Goal: Communication & Community: Participate in discussion

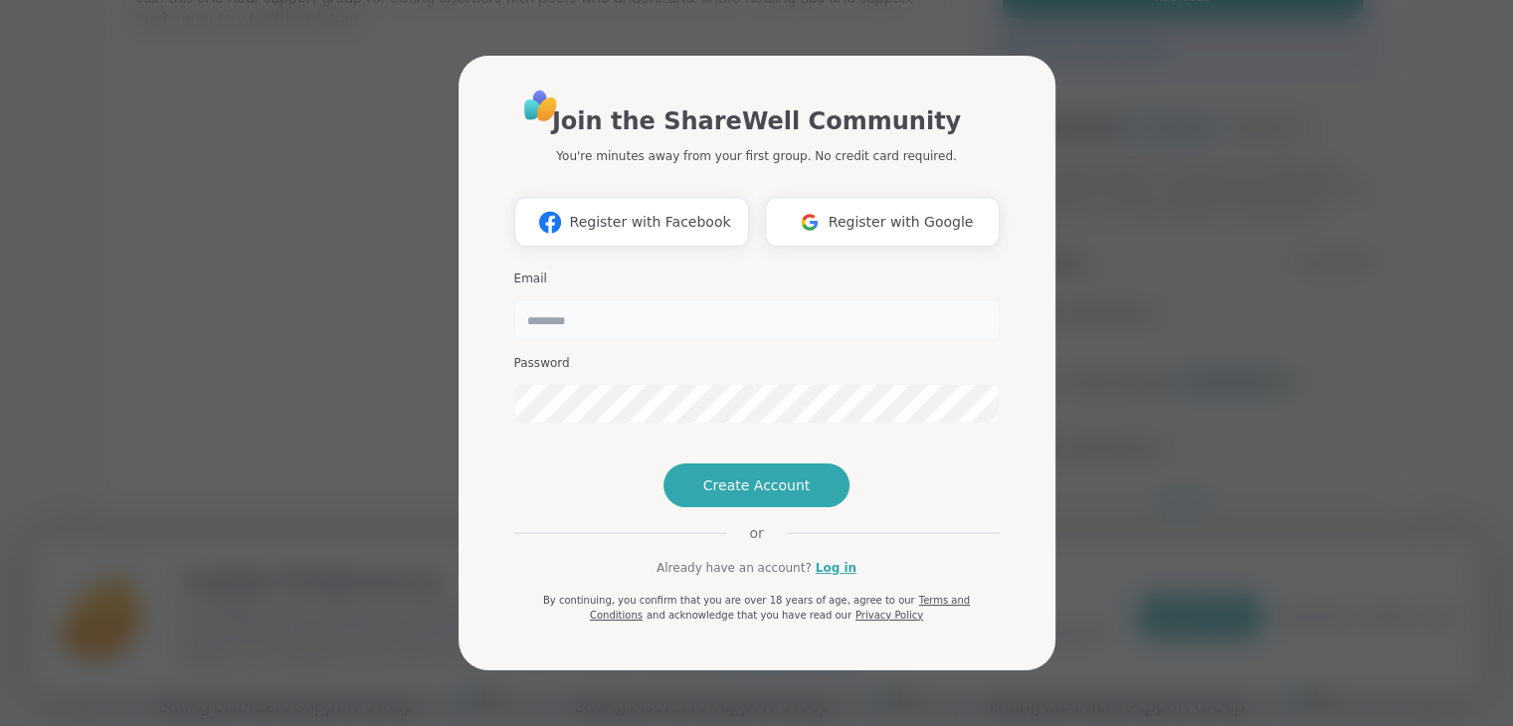
click at [778, 299] on input "email" at bounding box center [756, 319] width 485 height 40
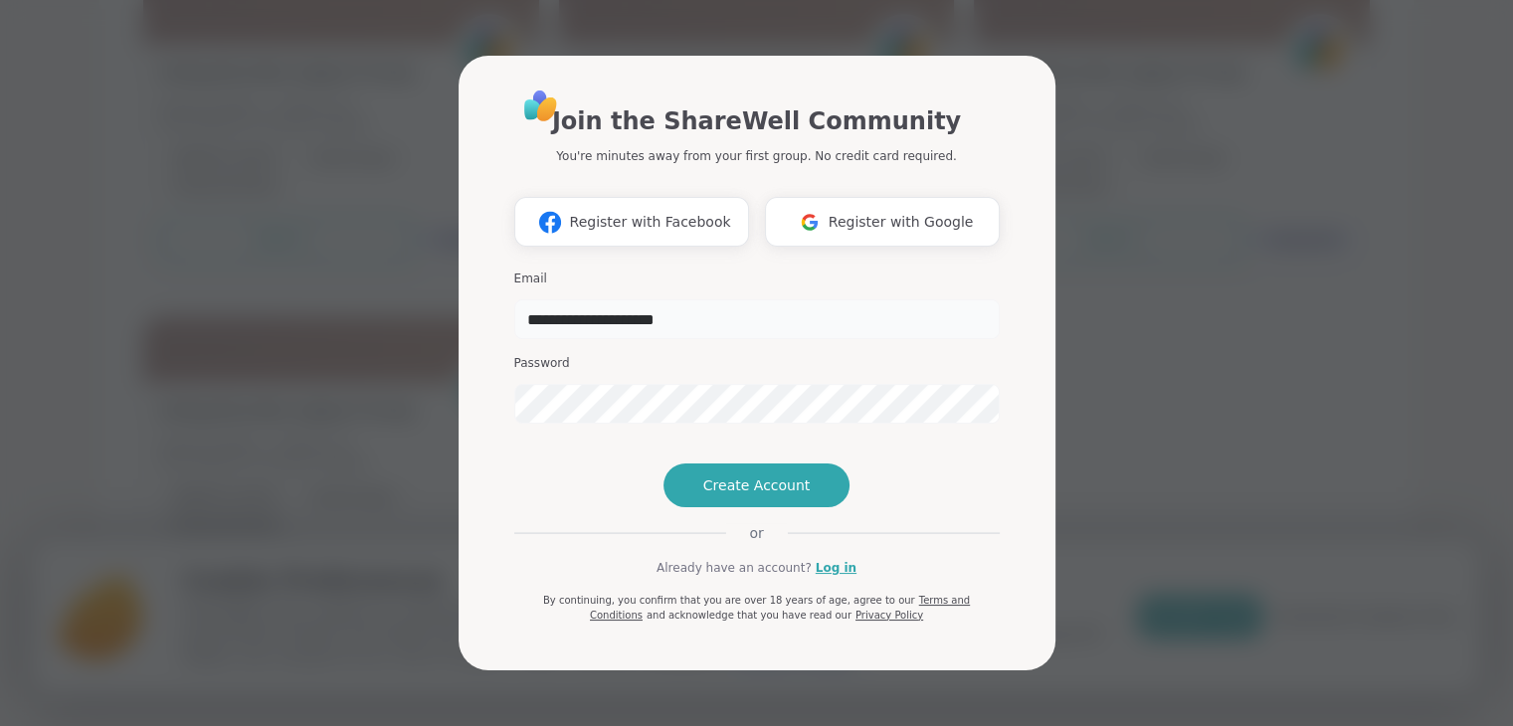
type input "**********"
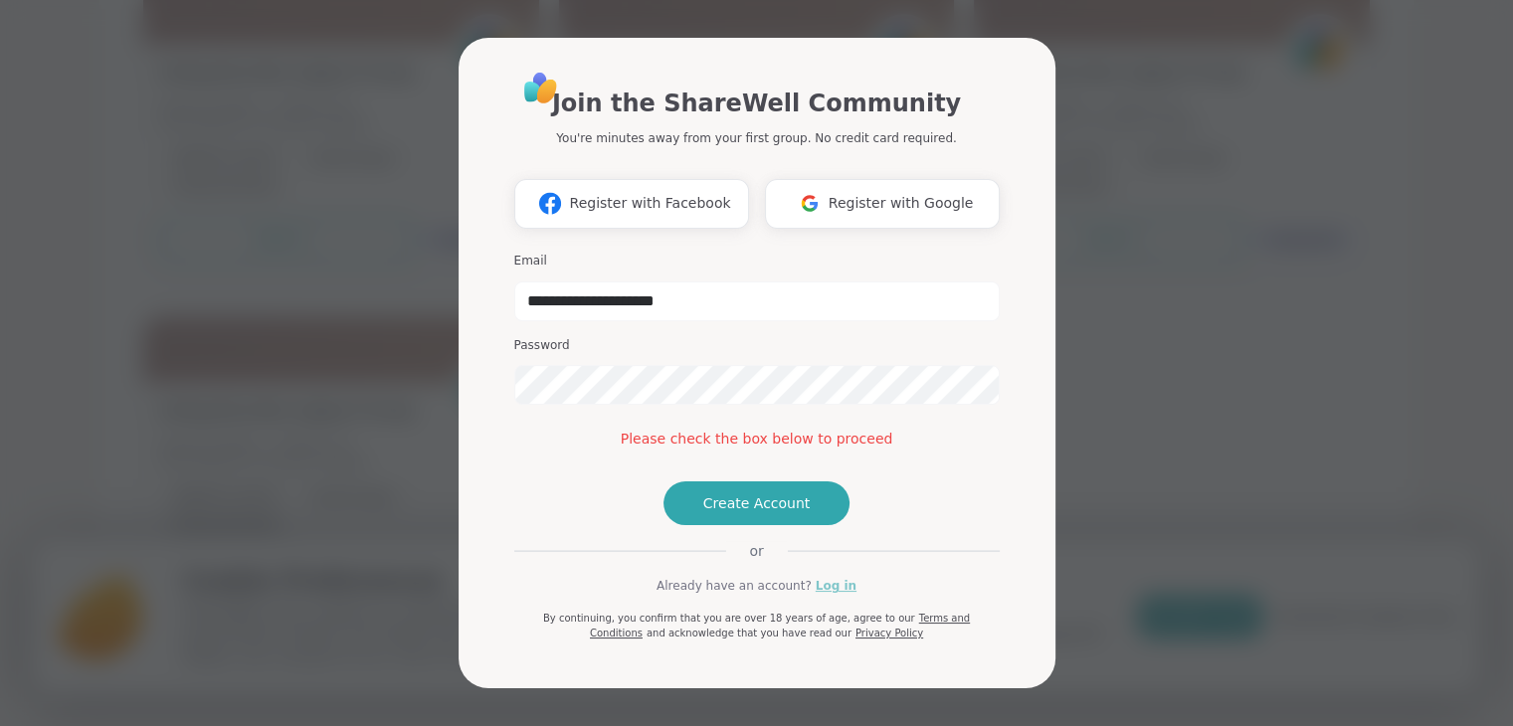
click at [820, 595] on link "Log in" at bounding box center [836, 586] width 41 height 18
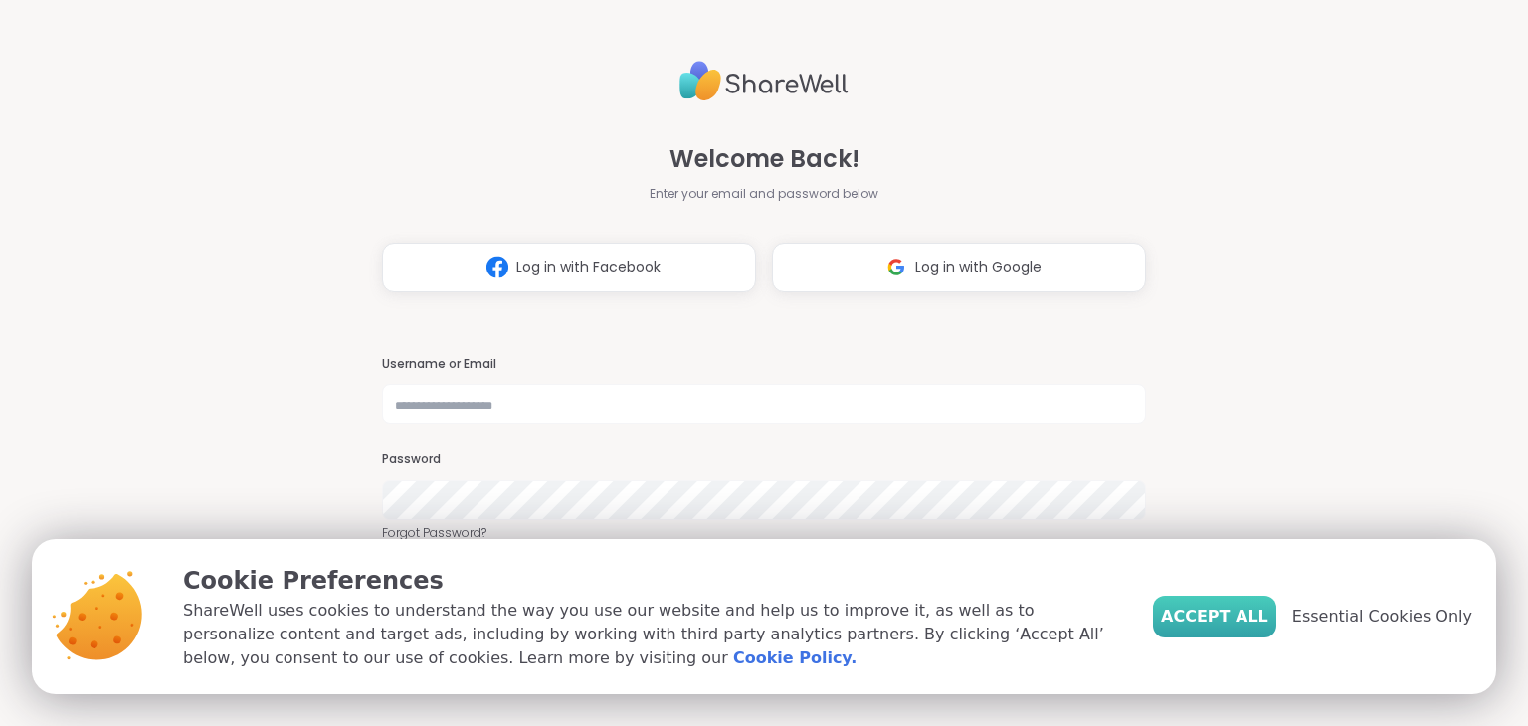
click at [1268, 608] on span "Accept All" at bounding box center [1214, 617] width 107 height 24
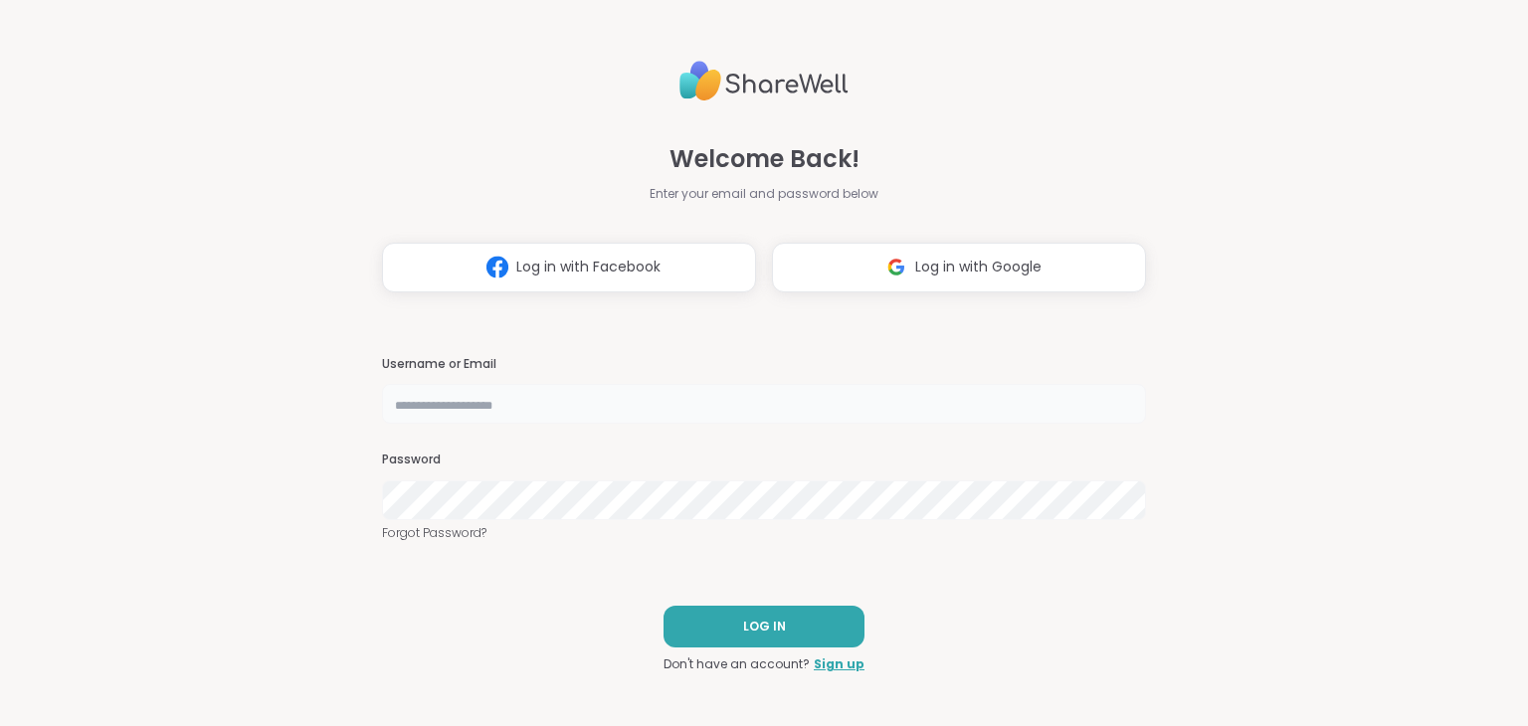
click at [763, 403] on input "text" at bounding box center [764, 404] width 764 height 40
click at [16, 586] on div "Welcome Back! Enter your email and password below Log in with Facebook Log in w…" at bounding box center [764, 363] width 1528 height 726
click at [645, 391] on input "**" at bounding box center [764, 404] width 764 height 40
type input "**********"
click at [729, 624] on button "LOG IN" at bounding box center [764, 627] width 201 height 42
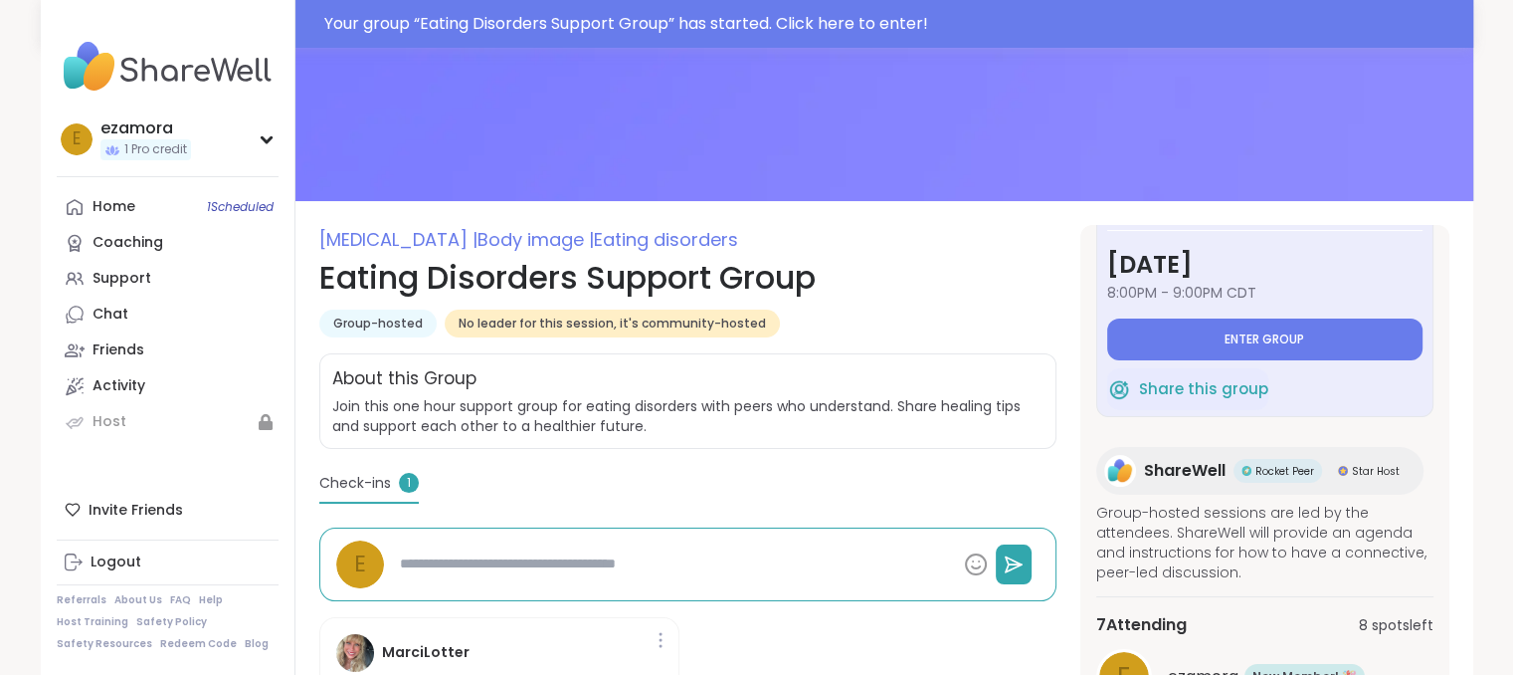
scroll to position [67, 0]
click at [1157, 338] on button "Enter group" at bounding box center [1264, 338] width 315 height 42
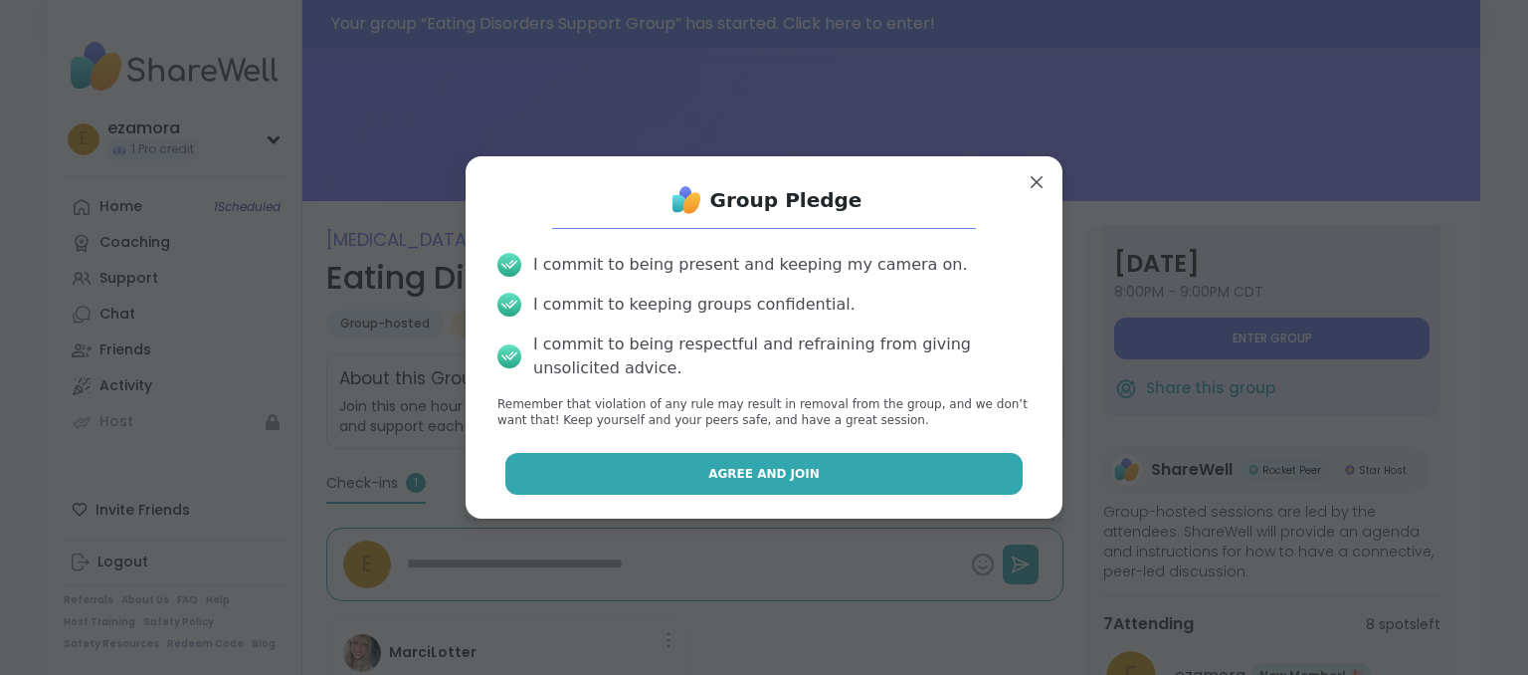
click at [923, 483] on button "Agree and Join" at bounding box center [764, 474] width 518 height 42
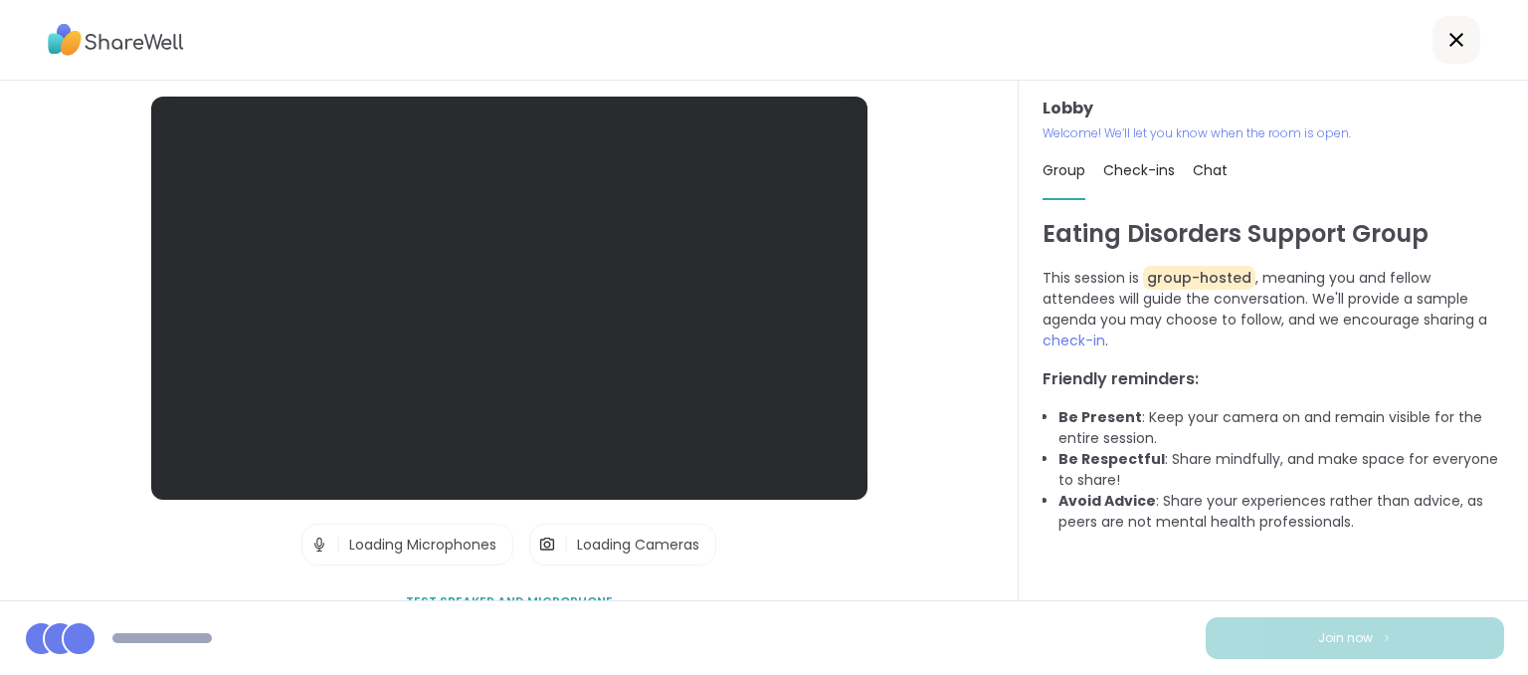
click at [0, 357] on div "Lobby | Loading Microphones | Loading Cameras Test speaker and microphone 🎉 Chr…" at bounding box center [509, 340] width 1019 height 519
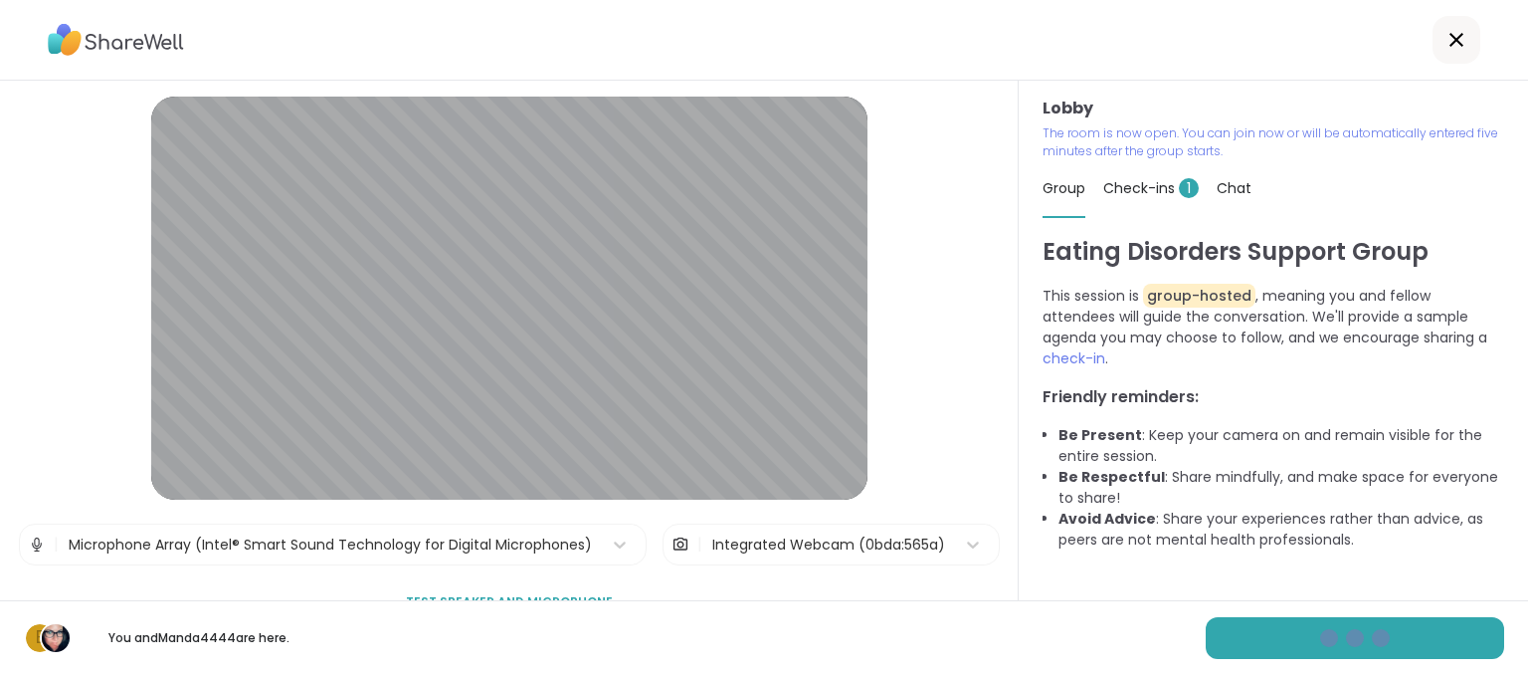
click at [1162, 187] on span "Check-ins 1" at bounding box center [1151, 188] width 96 height 20
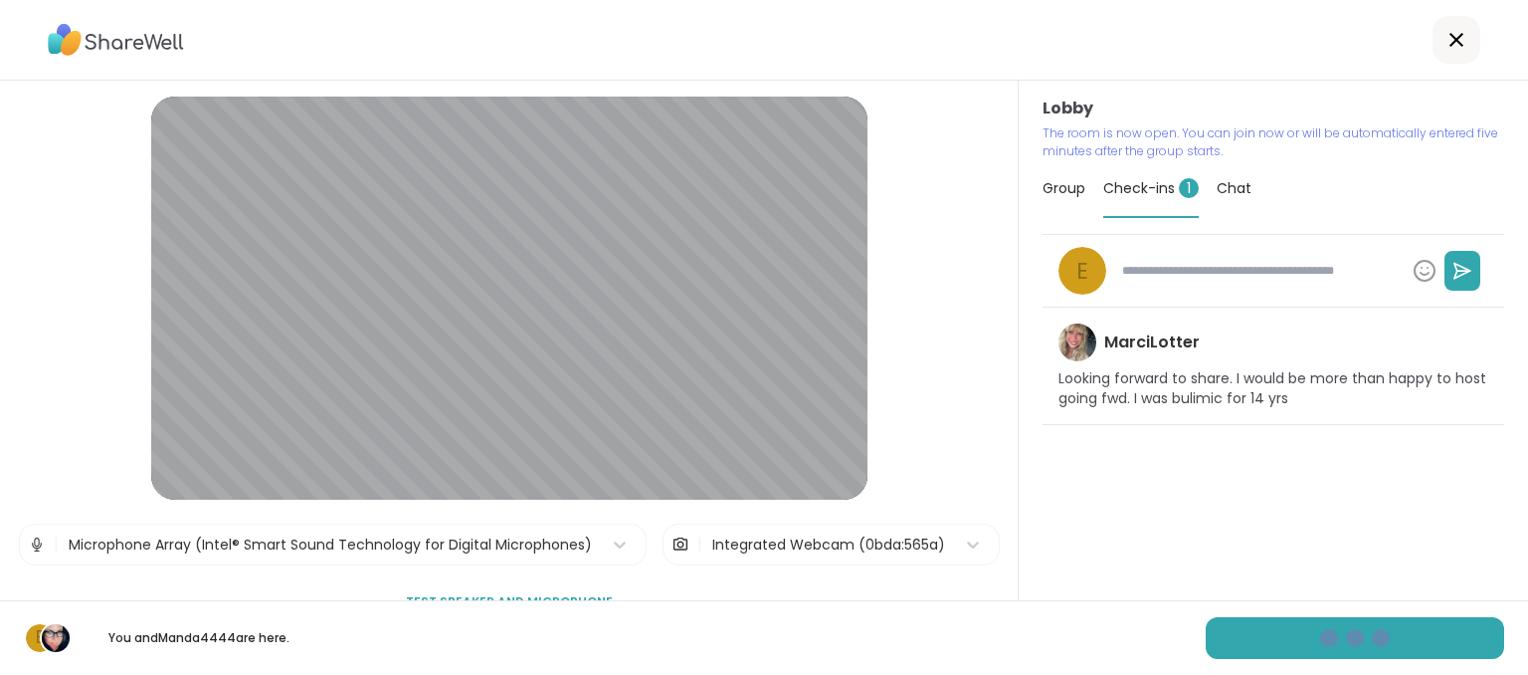
type textarea "*"
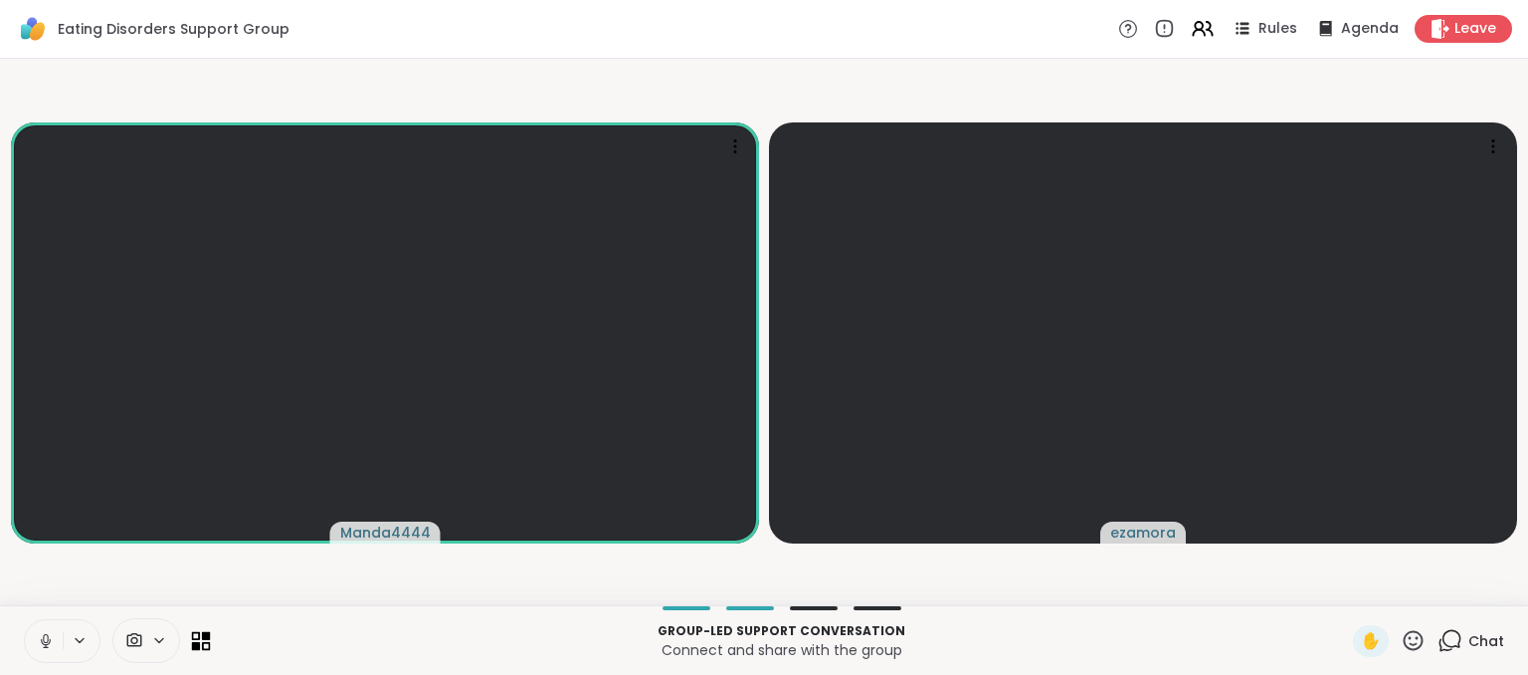
click at [202, 645] on icon at bounding box center [206, 645] width 9 height 9
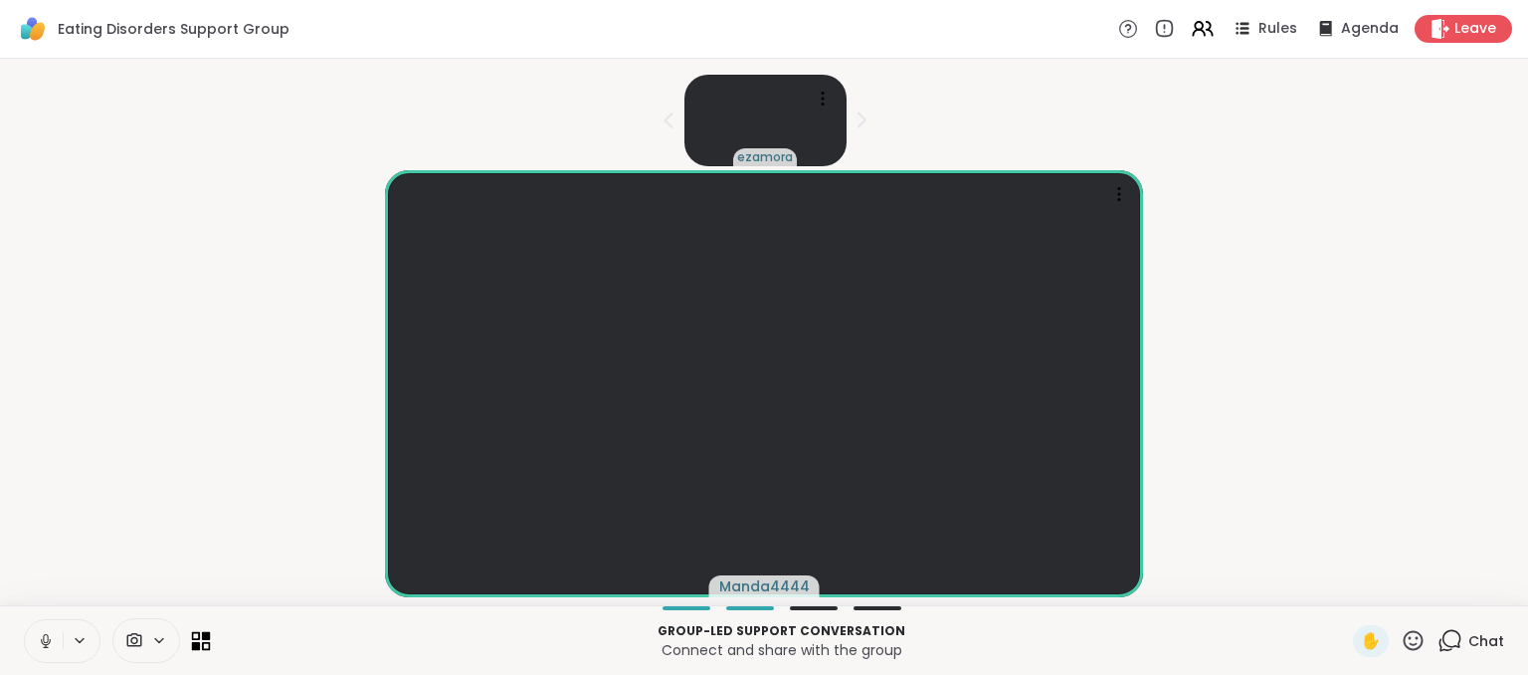
click at [202, 645] on icon at bounding box center [206, 645] width 9 height 9
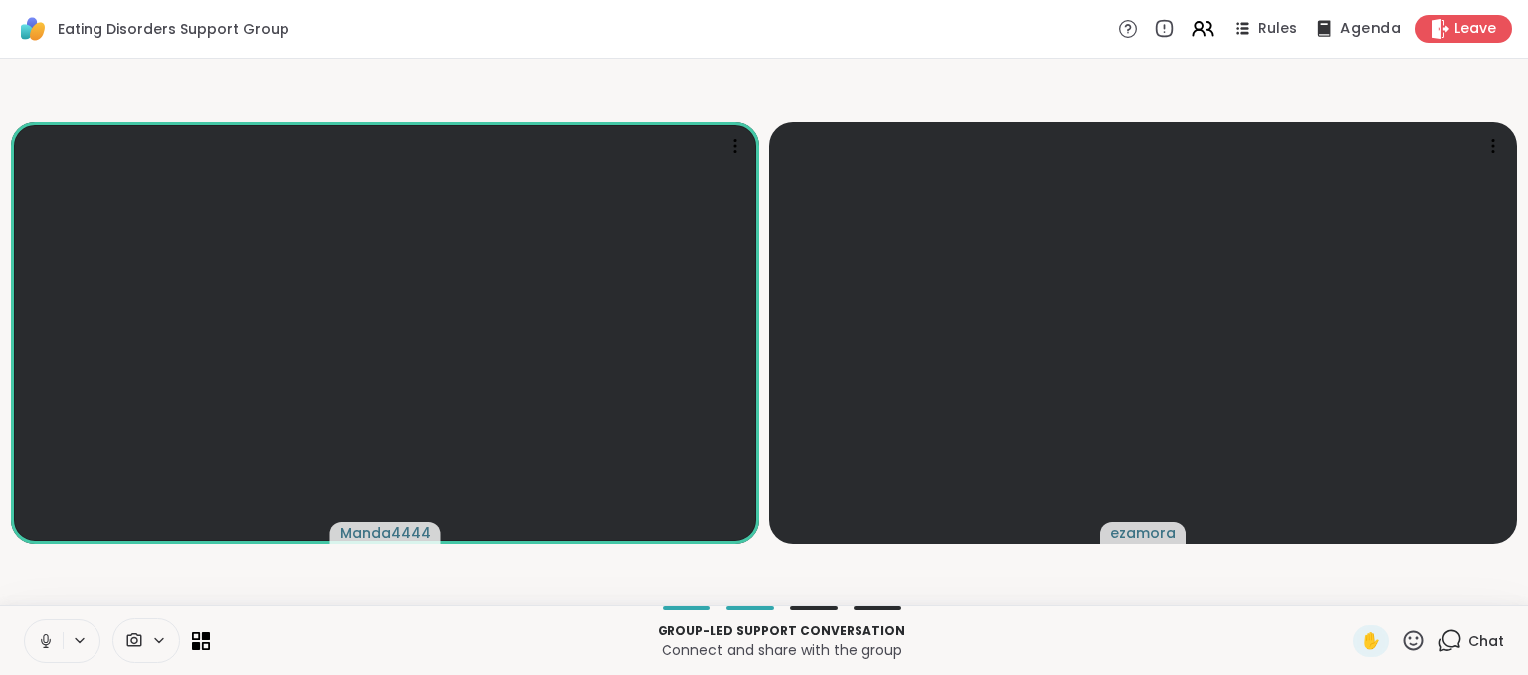
click at [1340, 21] on span "Agenda" at bounding box center [1370, 29] width 61 height 21
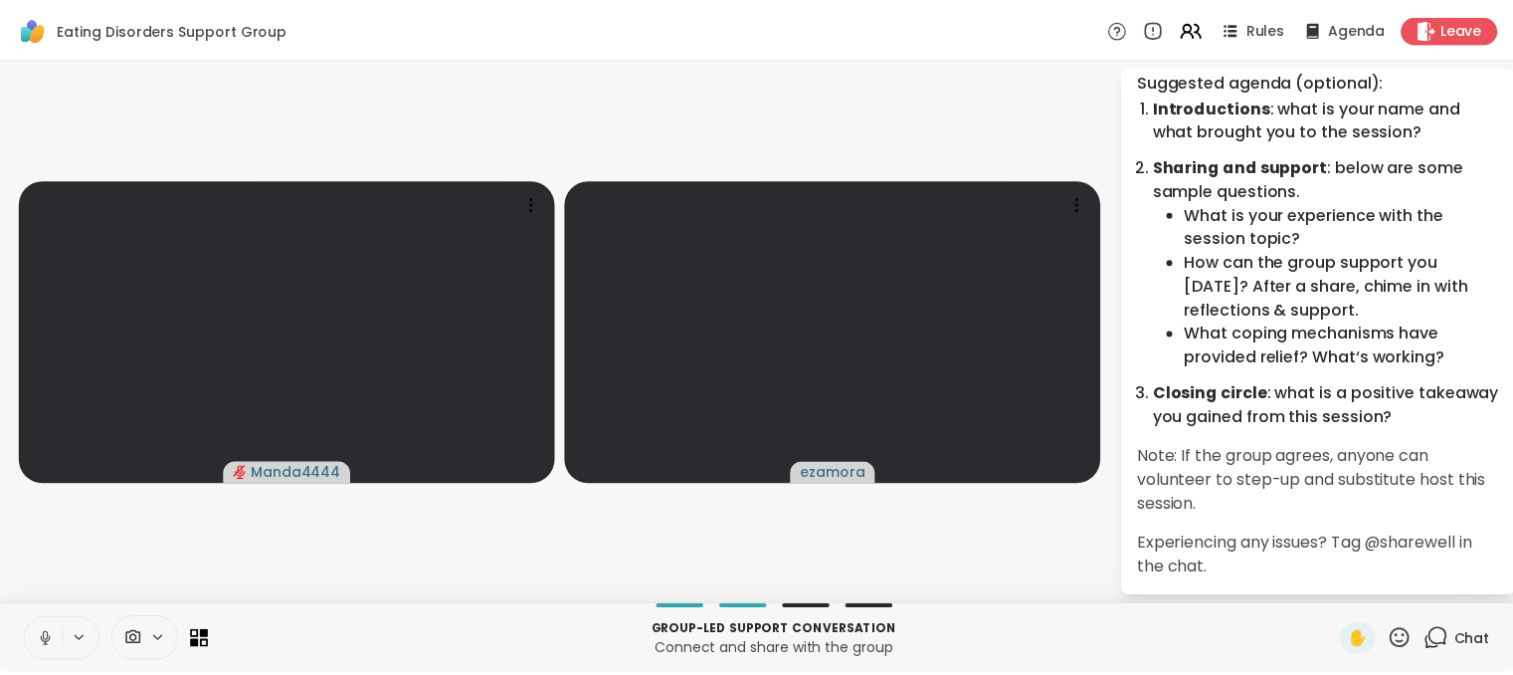
scroll to position [216, 0]
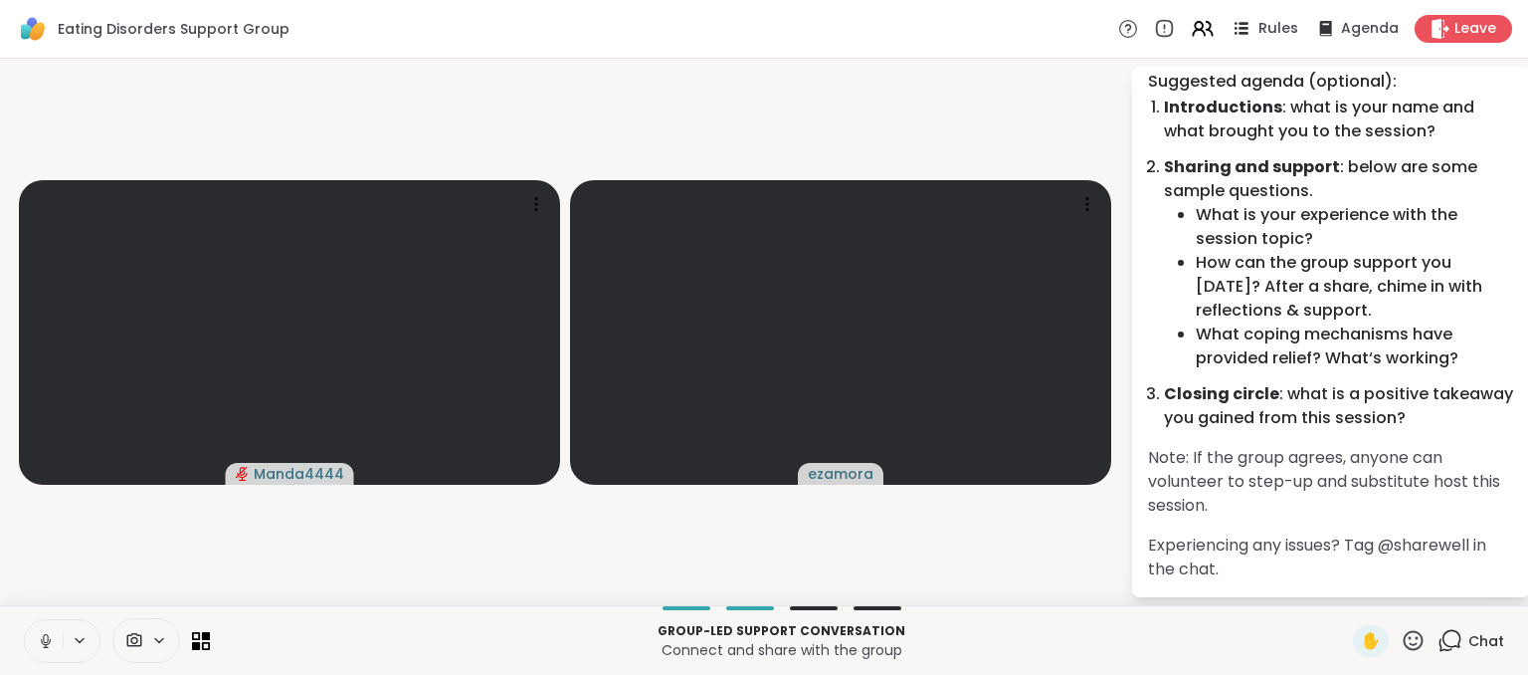
click at [1268, 29] on span "Rules" at bounding box center [1278, 29] width 41 height 21
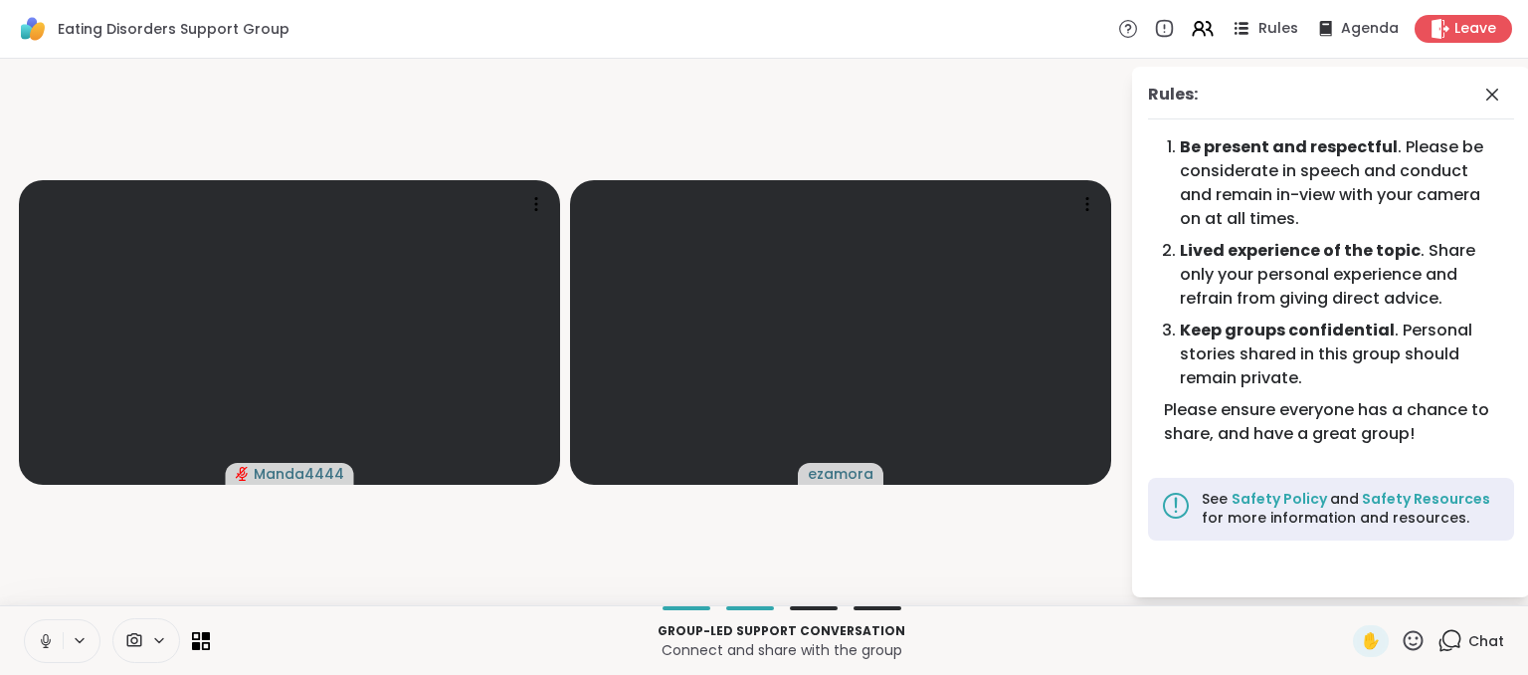
click at [1268, 29] on span "Rules" at bounding box center [1278, 29] width 41 height 21
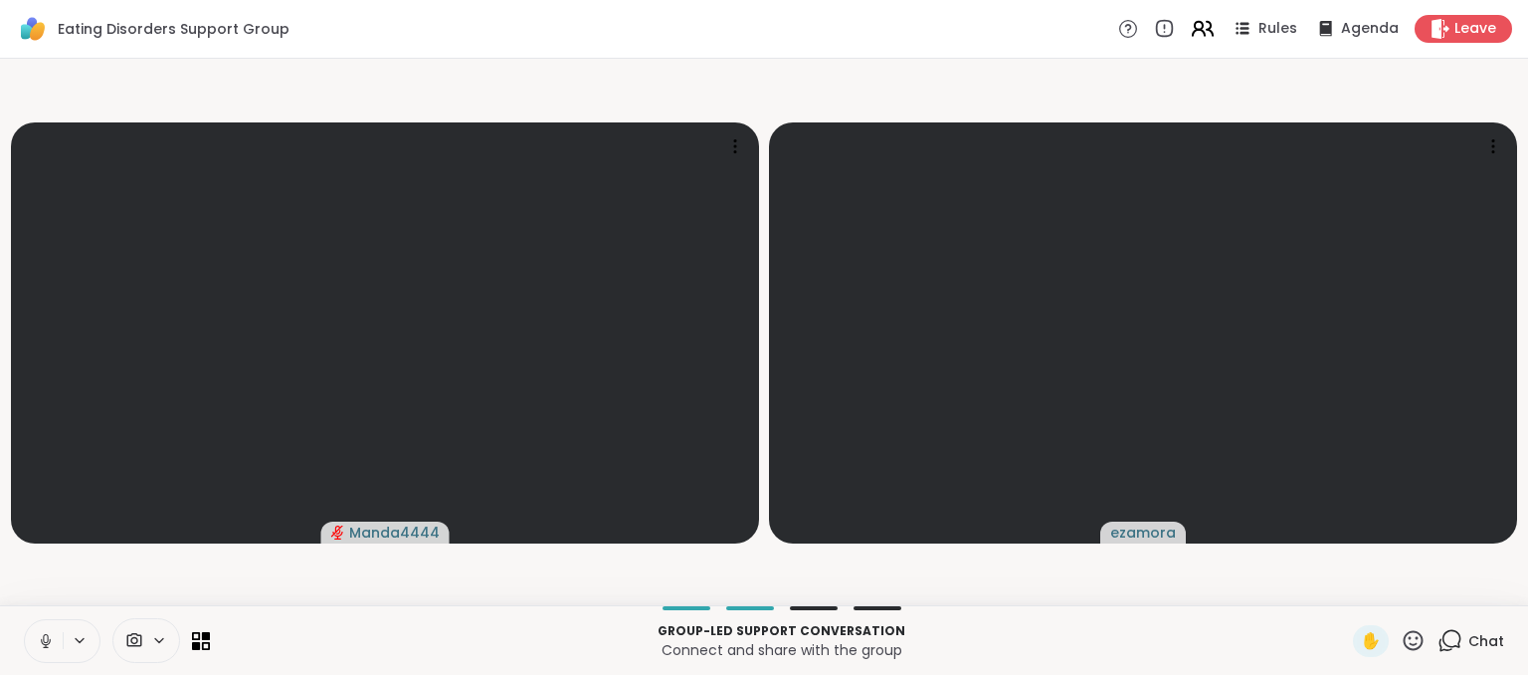
click at [1197, 28] on icon at bounding box center [1202, 28] width 25 height 25
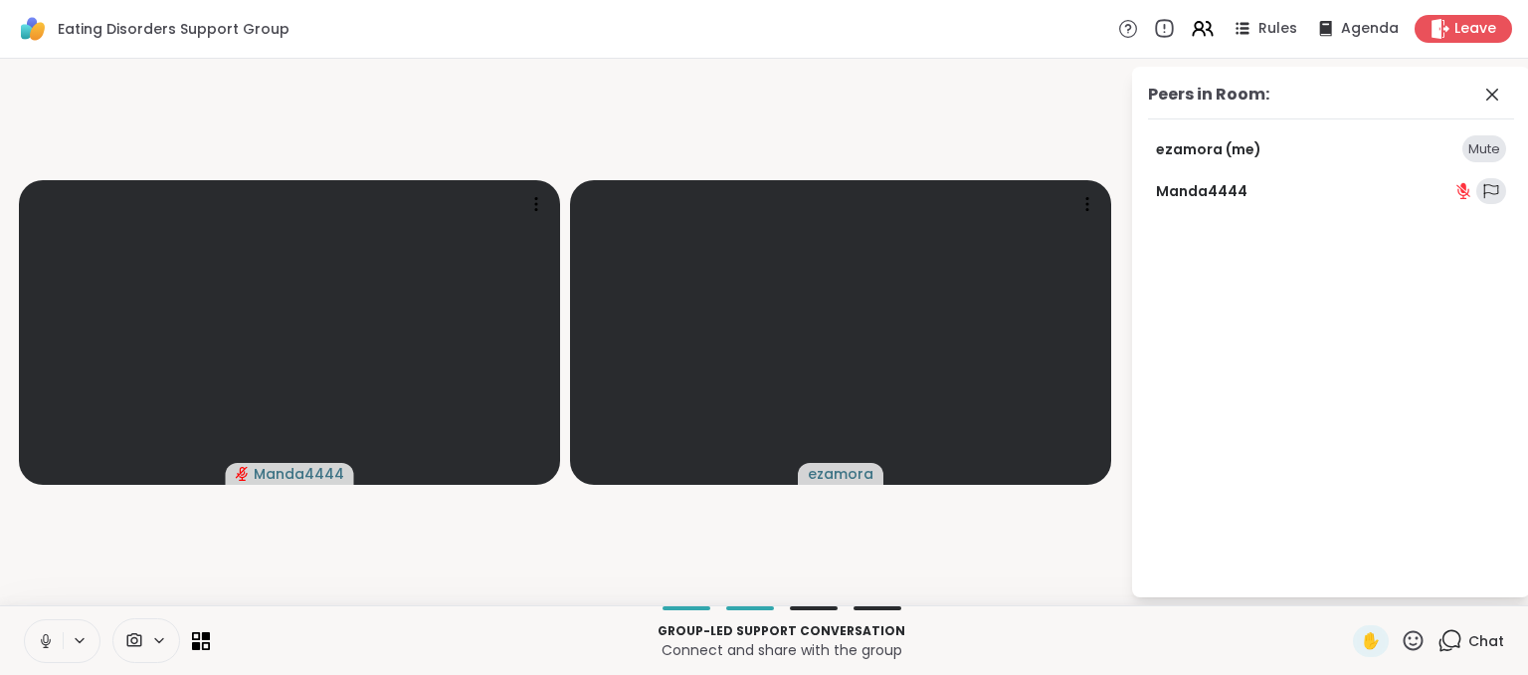
click at [1153, 33] on icon at bounding box center [1164, 29] width 22 height 22
click at [1490, 101] on icon at bounding box center [1492, 95] width 24 height 24
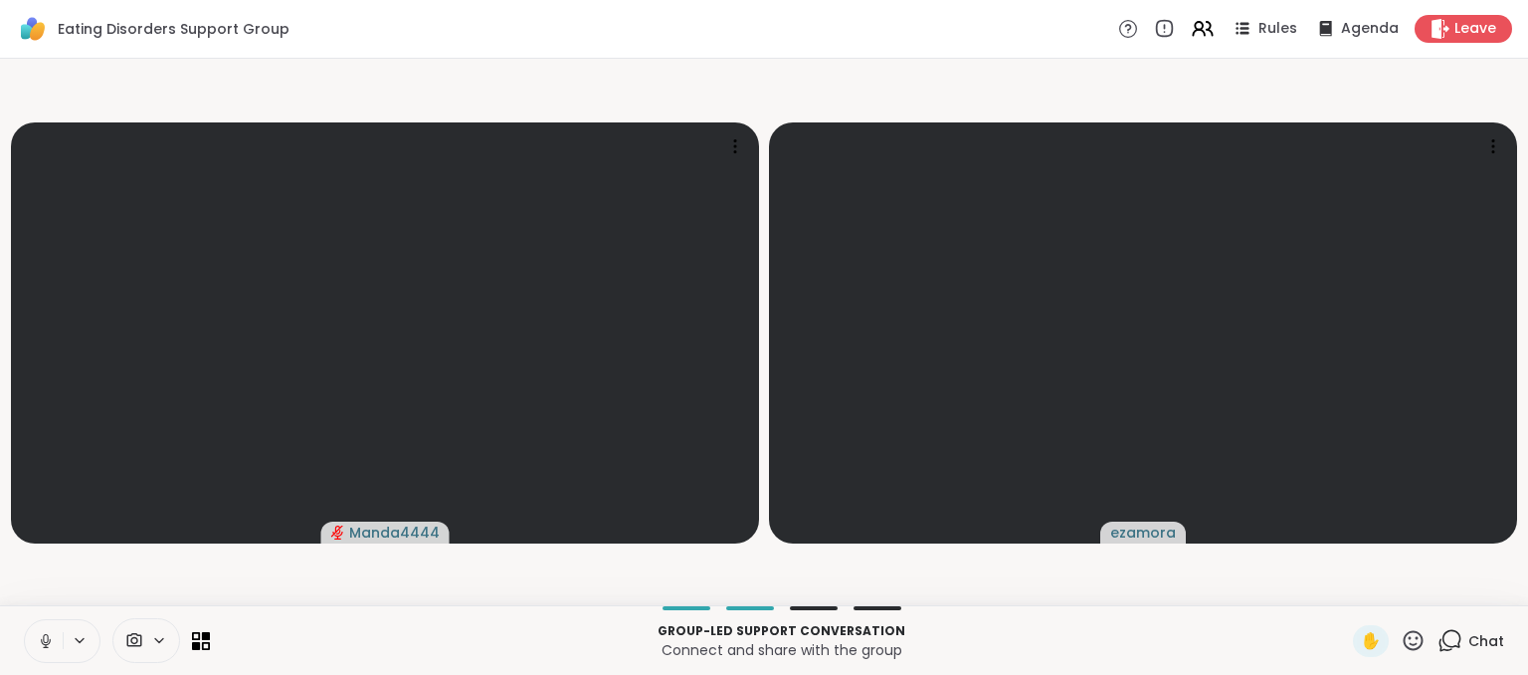
click at [204, 650] on div at bounding box center [117, 640] width 186 height 45
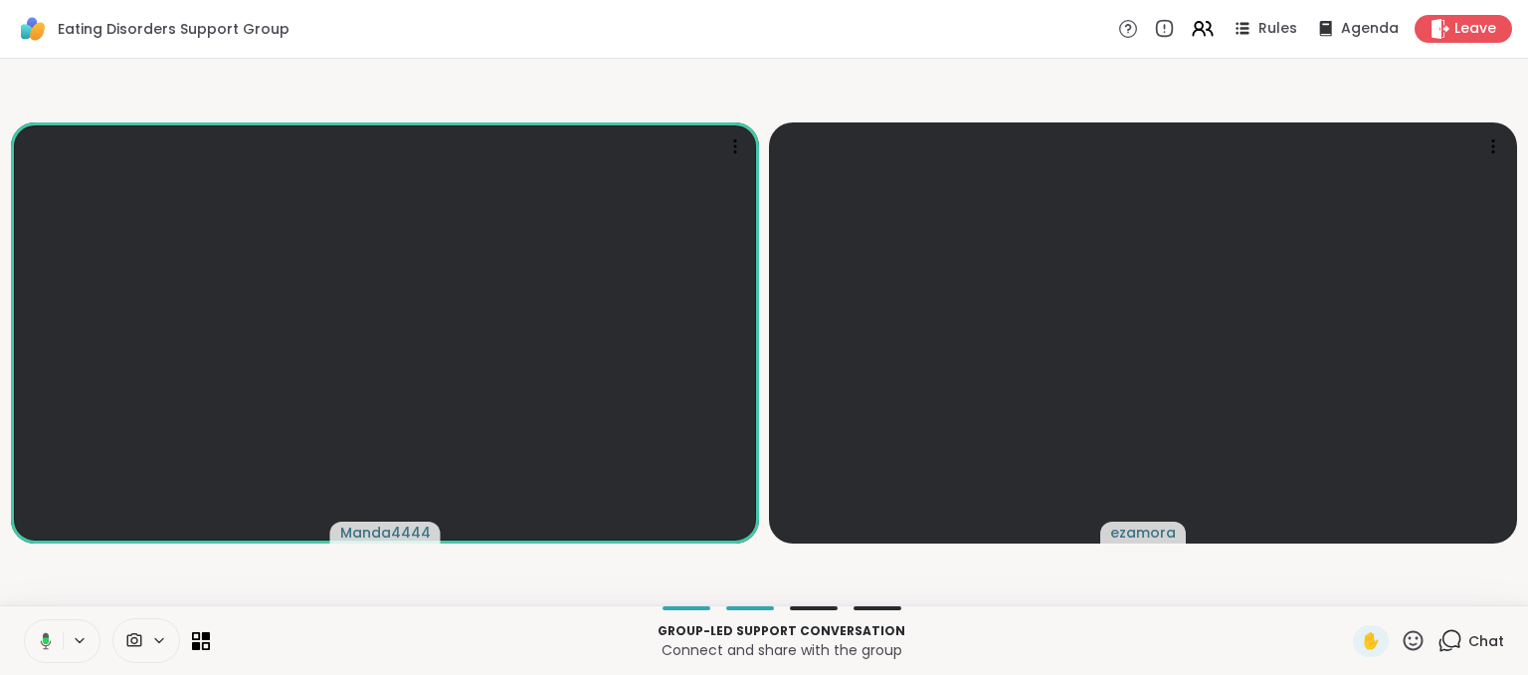
click at [1445, 638] on icon at bounding box center [1450, 640] width 25 height 25
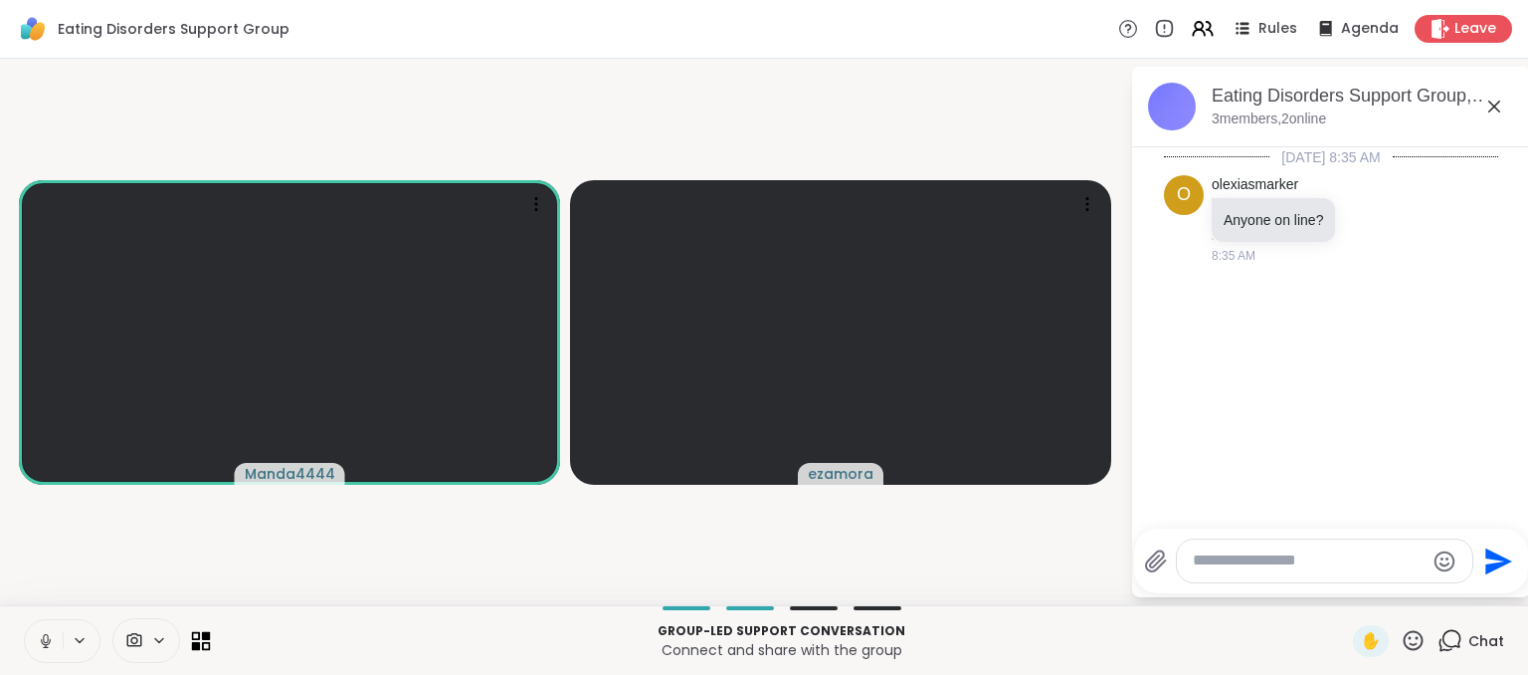
click at [202, 642] on icon at bounding box center [206, 645] width 9 height 9
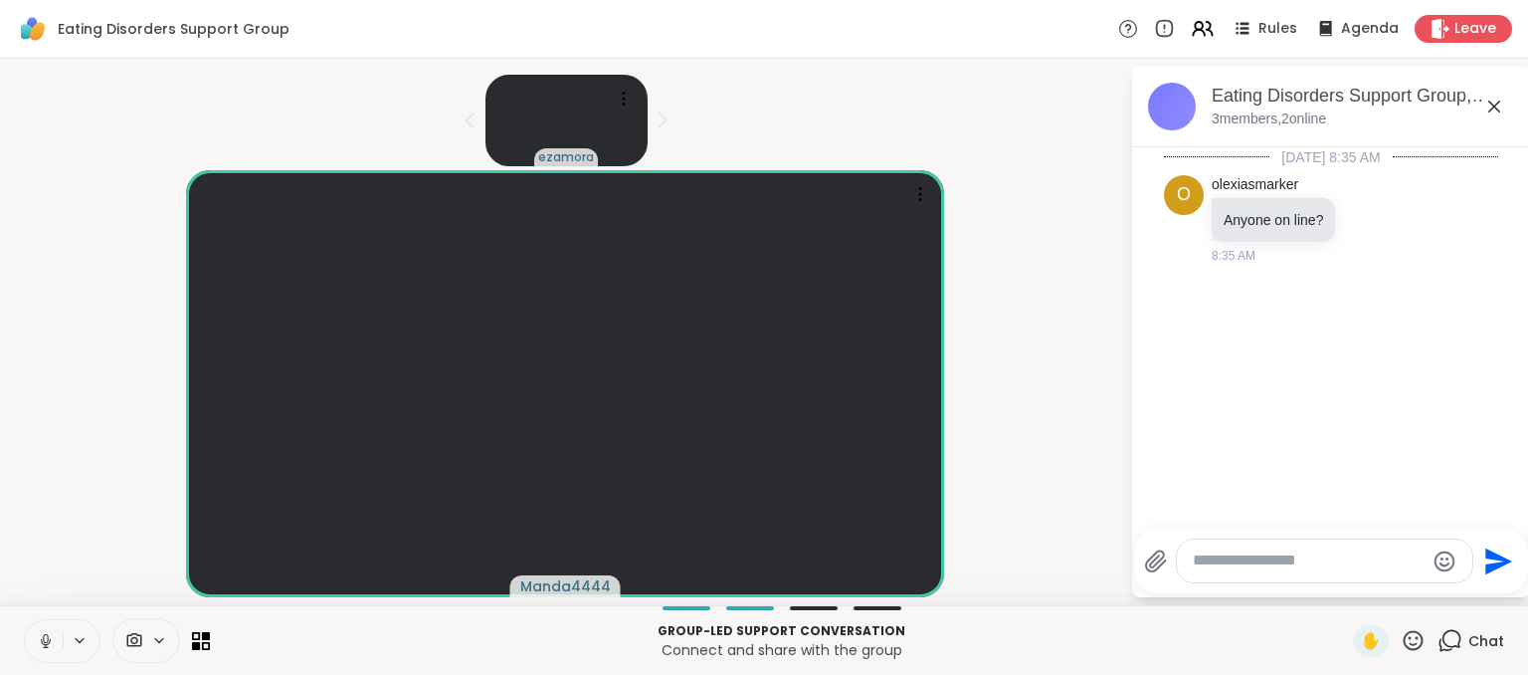
click at [1488, 102] on icon at bounding box center [1494, 107] width 24 height 24
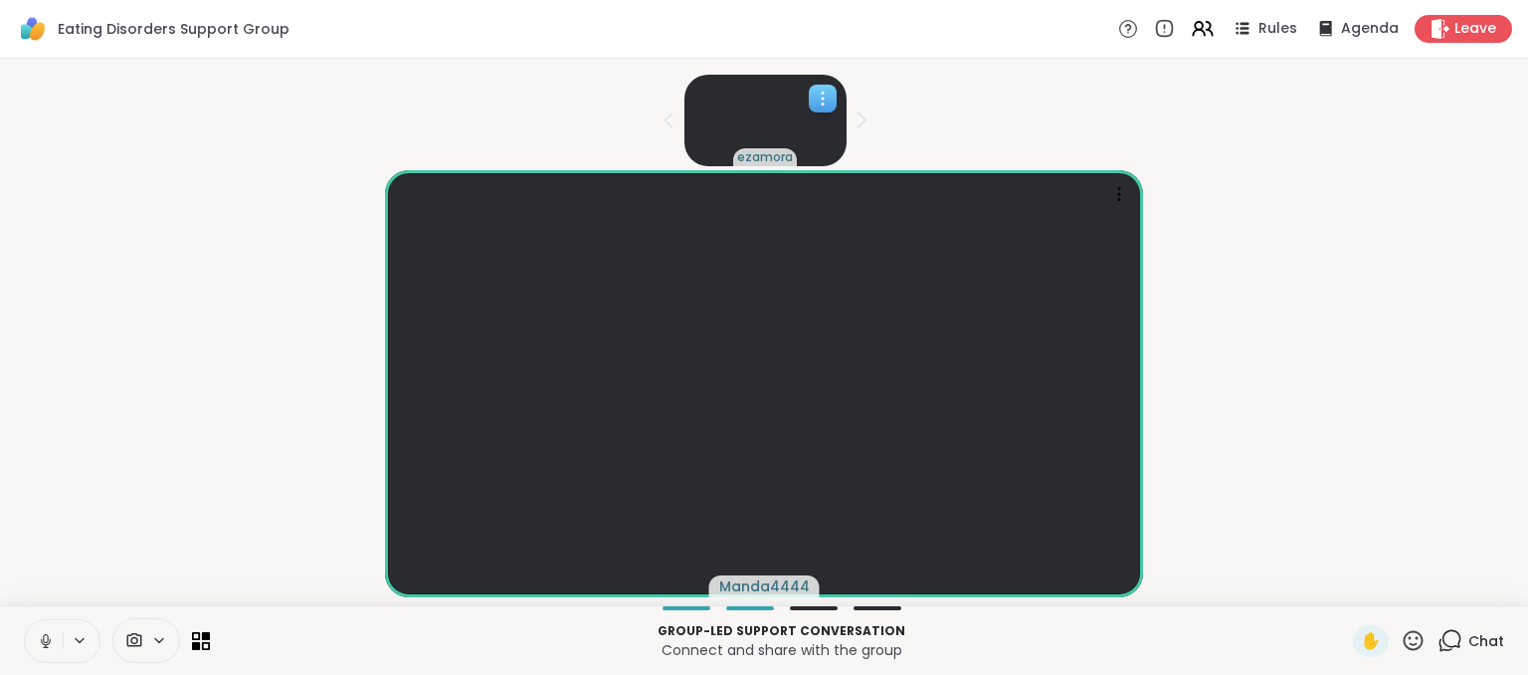
click at [809, 96] on div at bounding box center [823, 99] width 28 height 28
click at [927, 112] on div "ezamora" at bounding box center [764, 116] width 1504 height 99
click at [1130, 198] on div at bounding box center [1119, 194] width 28 height 28
click at [1235, 220] on div "Manda4444" at bounding box center [764, 383] width 1504 height 427
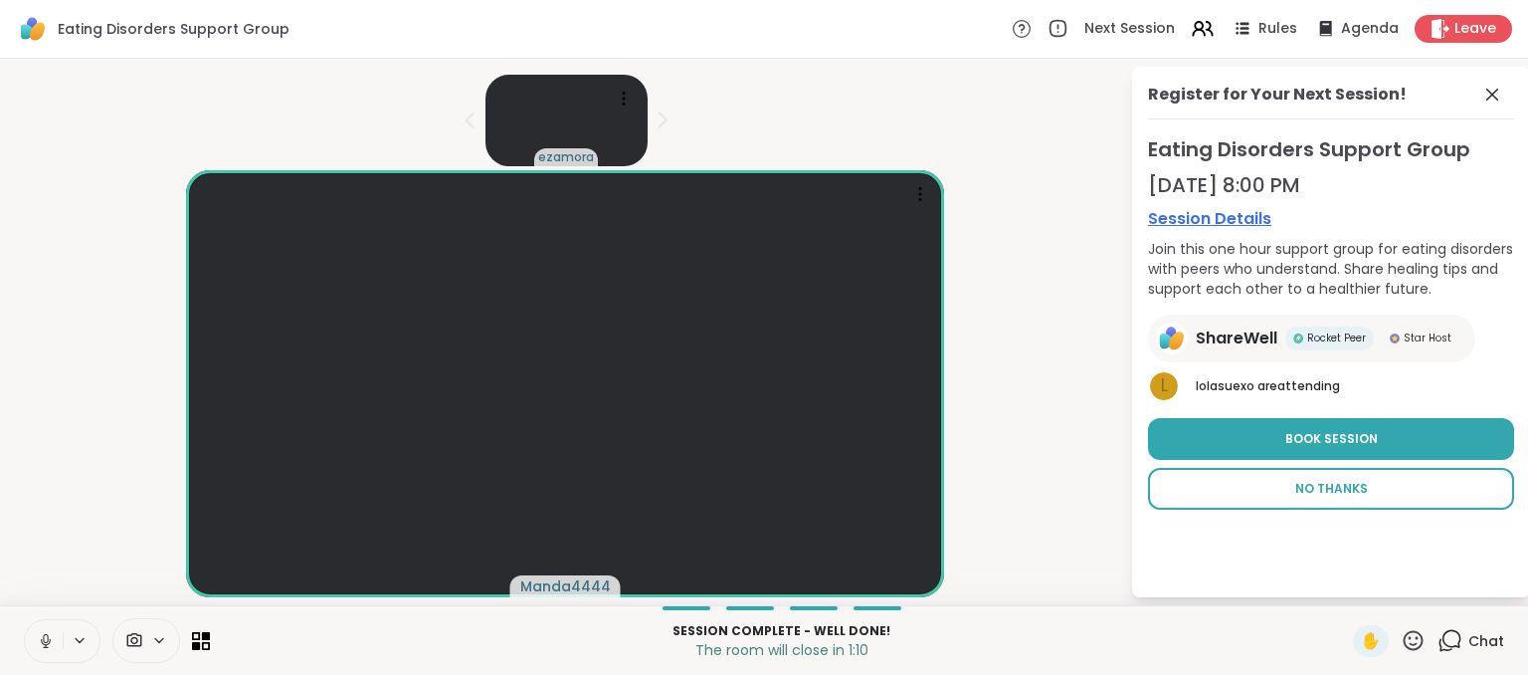
click at [1322, 494] on span "No Thanks" at bounding box center [1331, 489] width 73 height 18
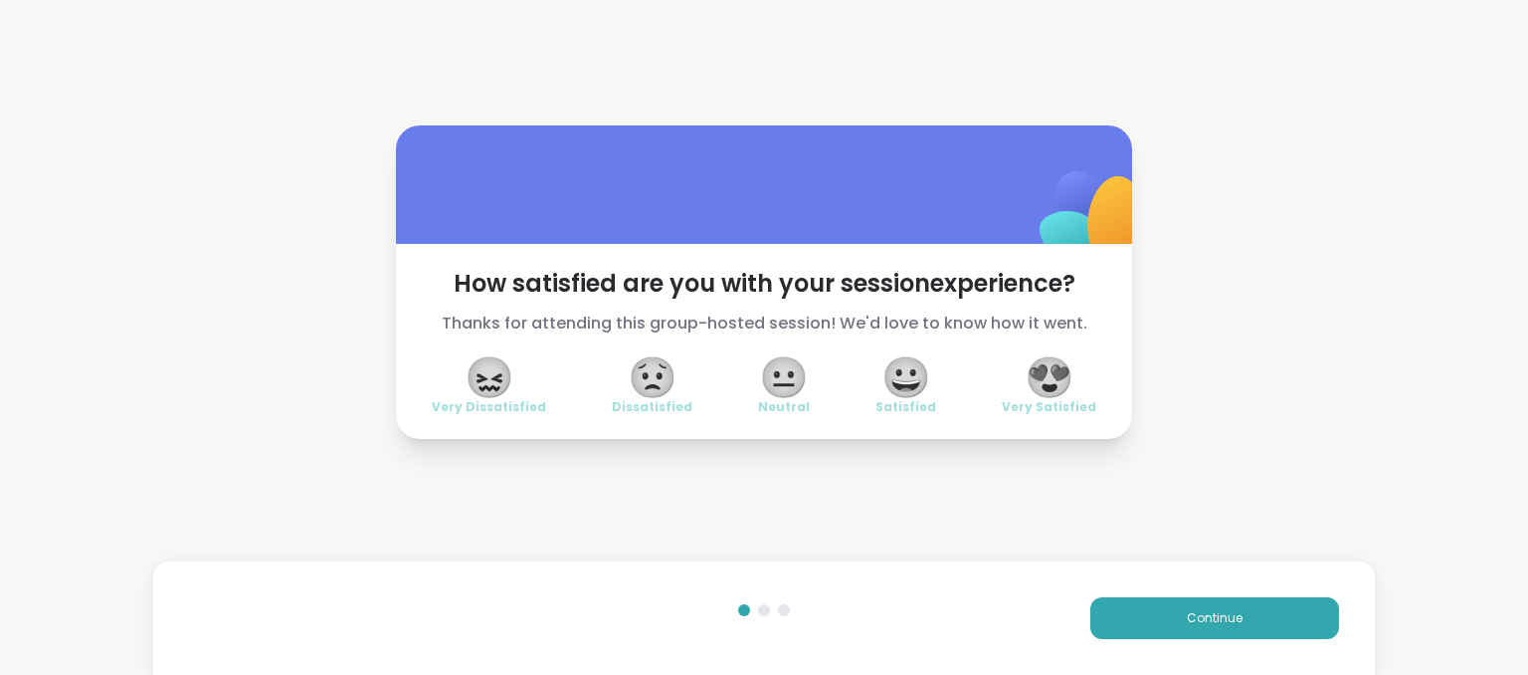
click at [917, 376] on span "😀" at bounding box center [906, 377] width 50 height 36
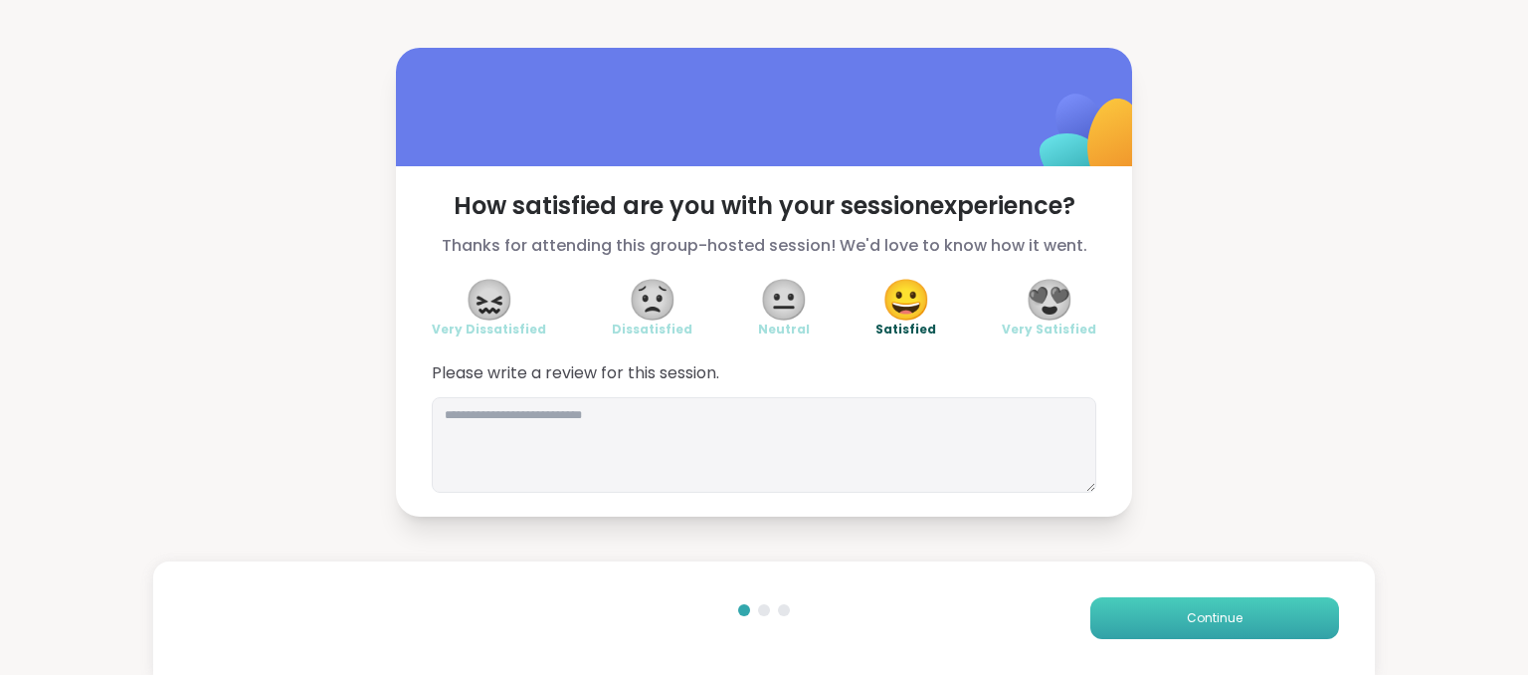
click at [1163, 634] on button "Continue" at bounding box center [1214, 618] width 249 height 42
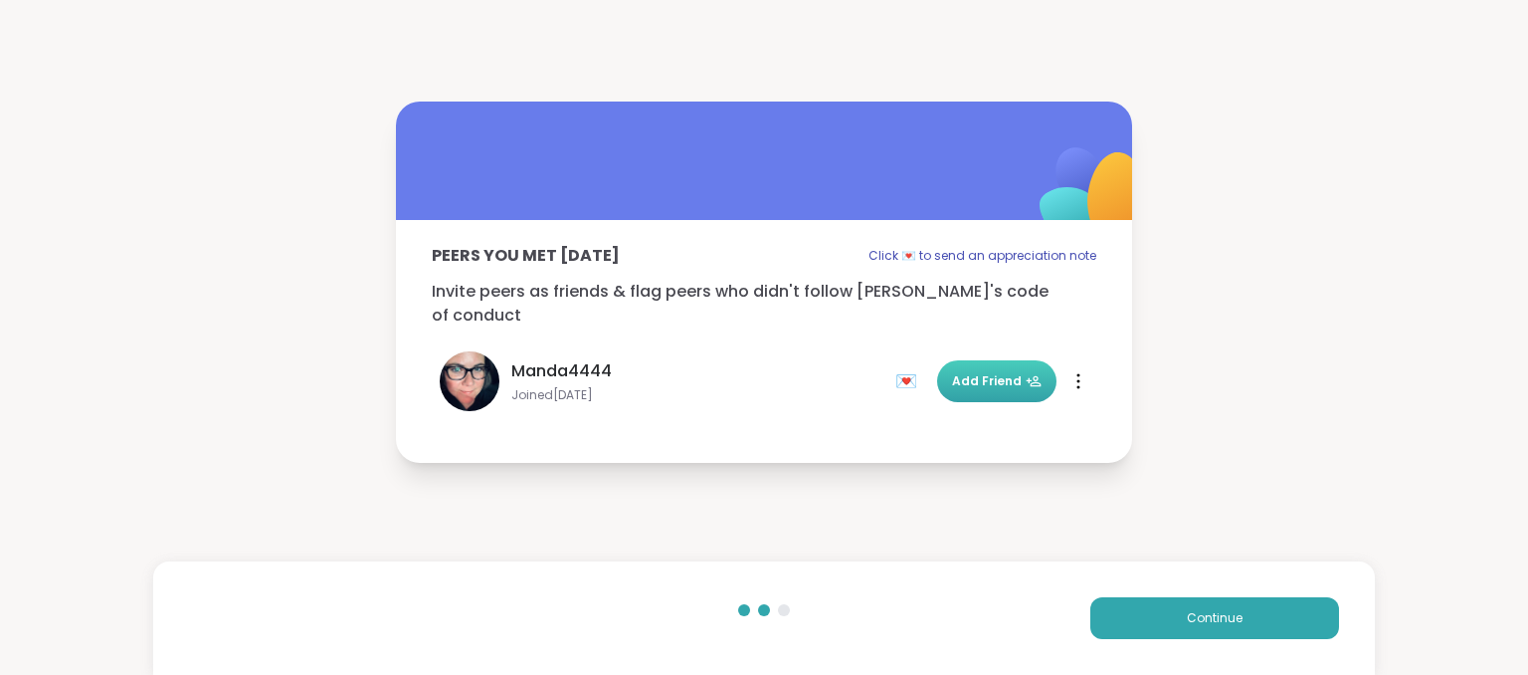
click at [1023, 377] on button "Add Friend" at bounding box center [996, 381] width 119 height 42
click at [1187, 626] on span "Continue" at bounding box center [1215, 618] width 56 height 18
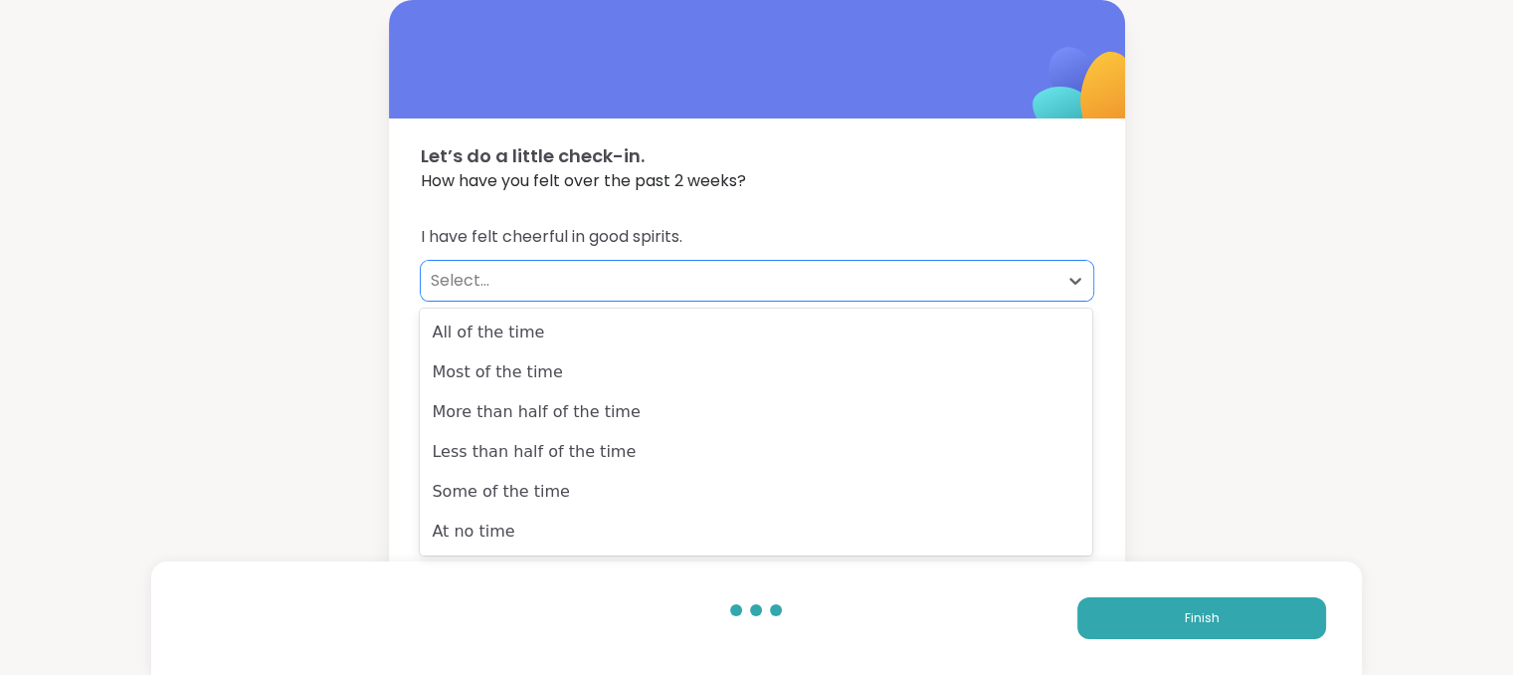
click at [596, 288] on div "Select..." at bounding box center [739, 281] width 617 height 24
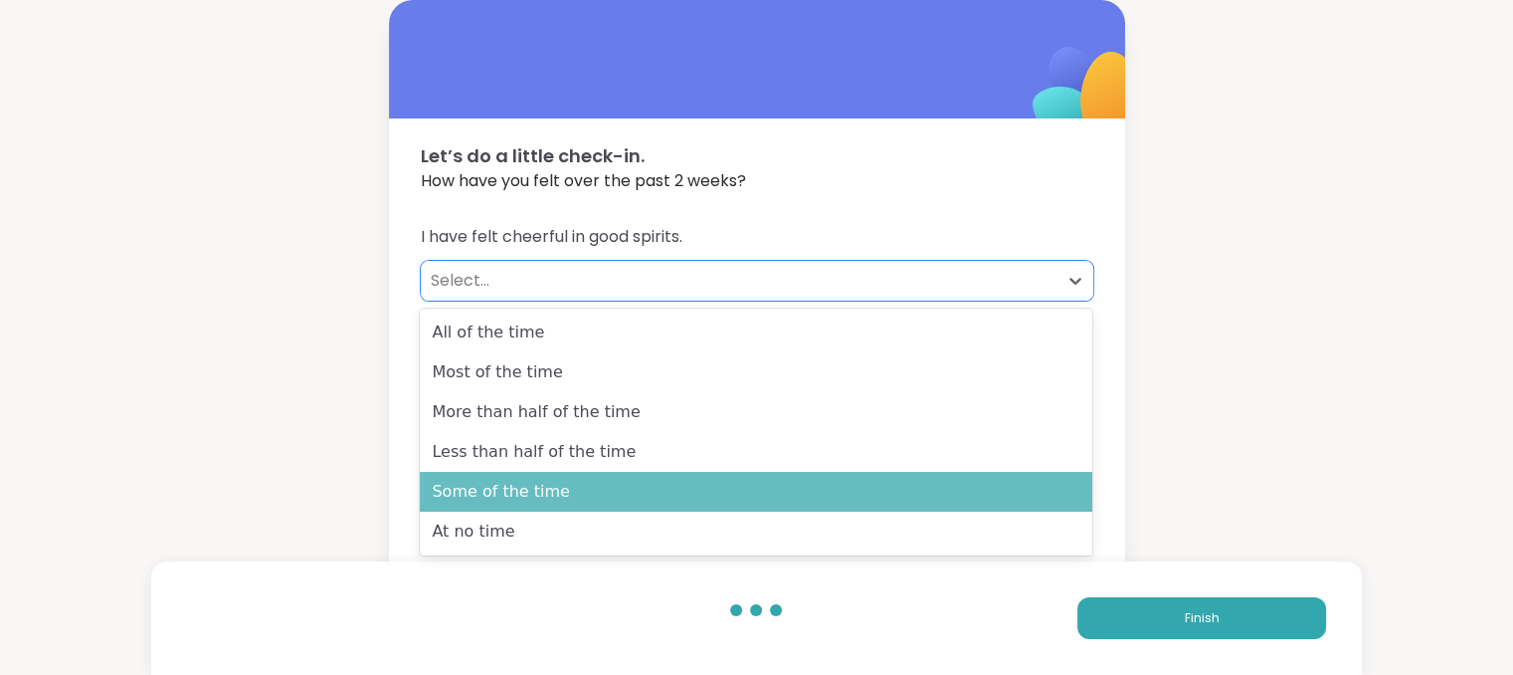
click at [564, 488] on div "Some of the time" at bounding box center [756, 492] width 673 height 40
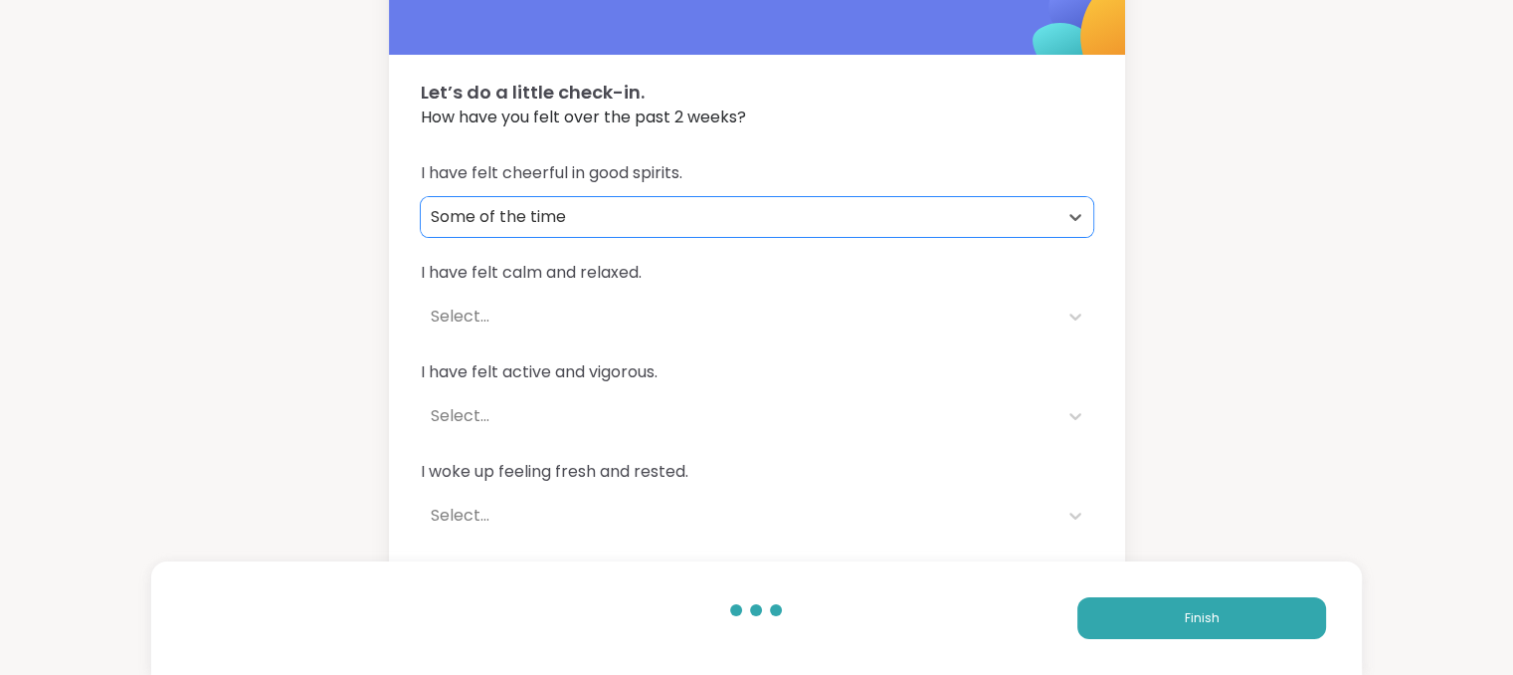
scroll to position [66, 0]
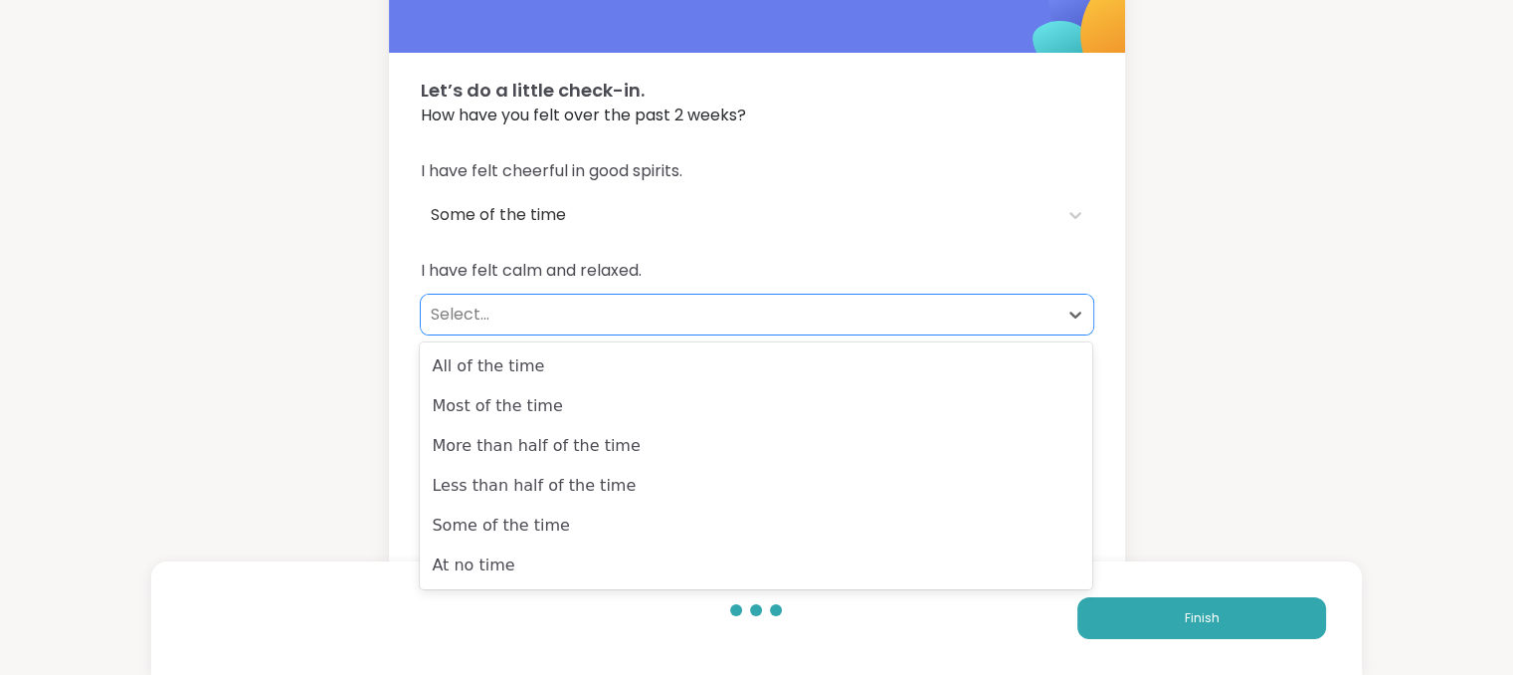
click at [611, 315] on div "Select..." at bounding box center [739, 314] width 617 height 24
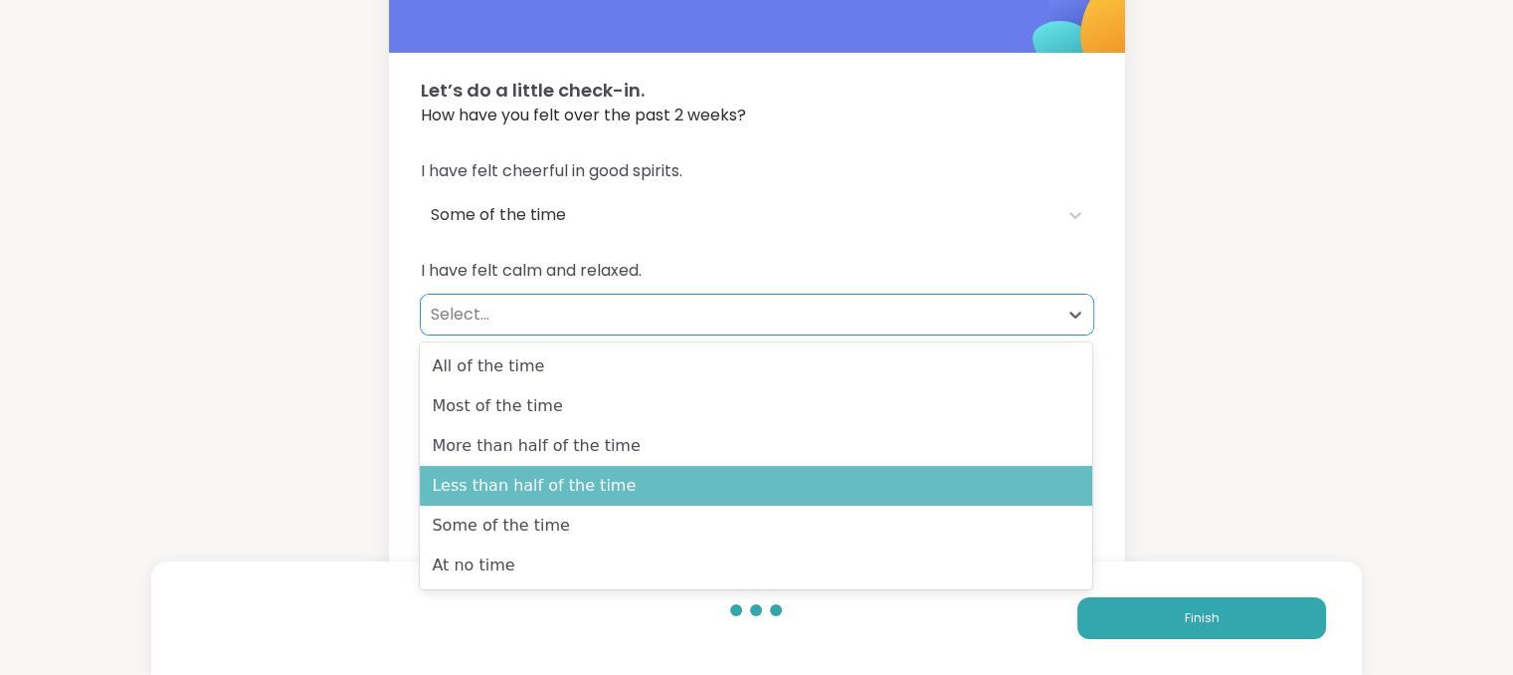
click at [569, 476] on div "Less than half of the time" at bounding box center [756, 486] width 673 height 40
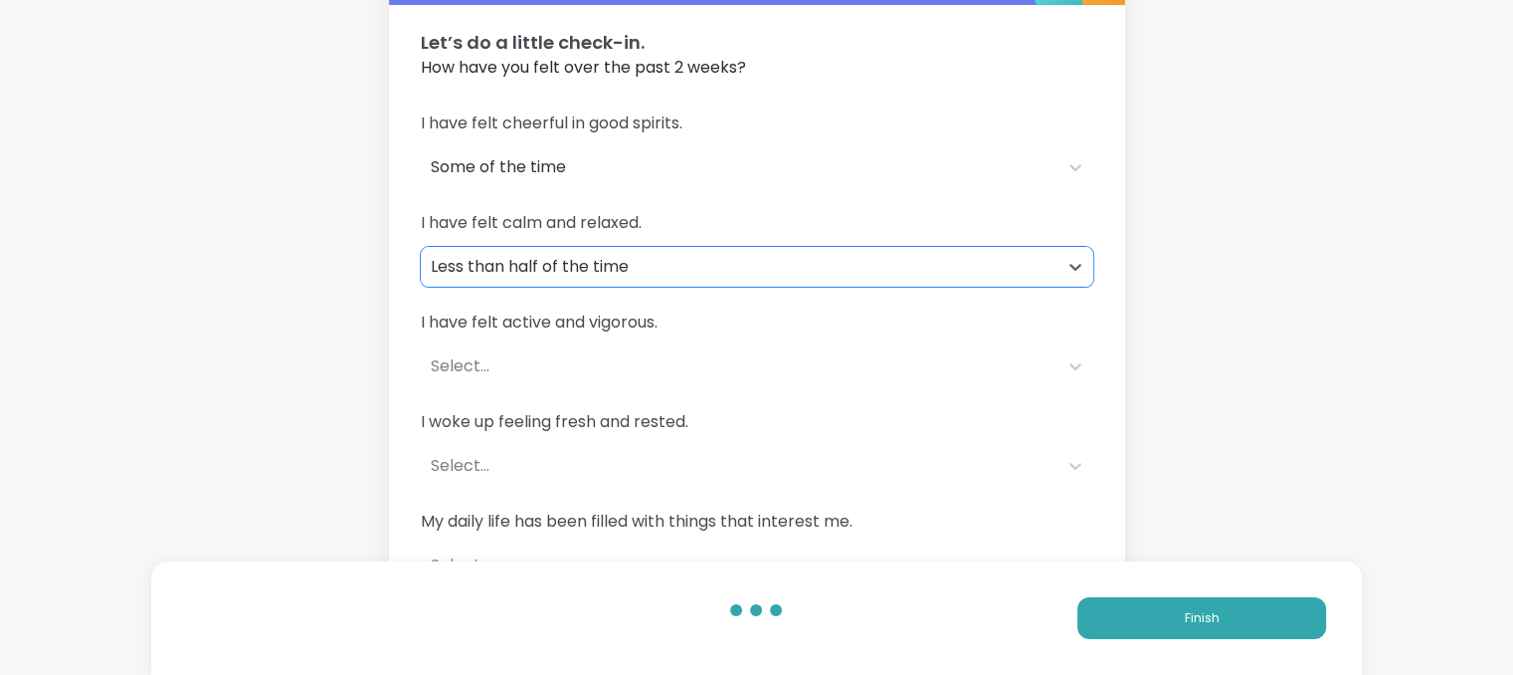
scroll to position [117, 0]
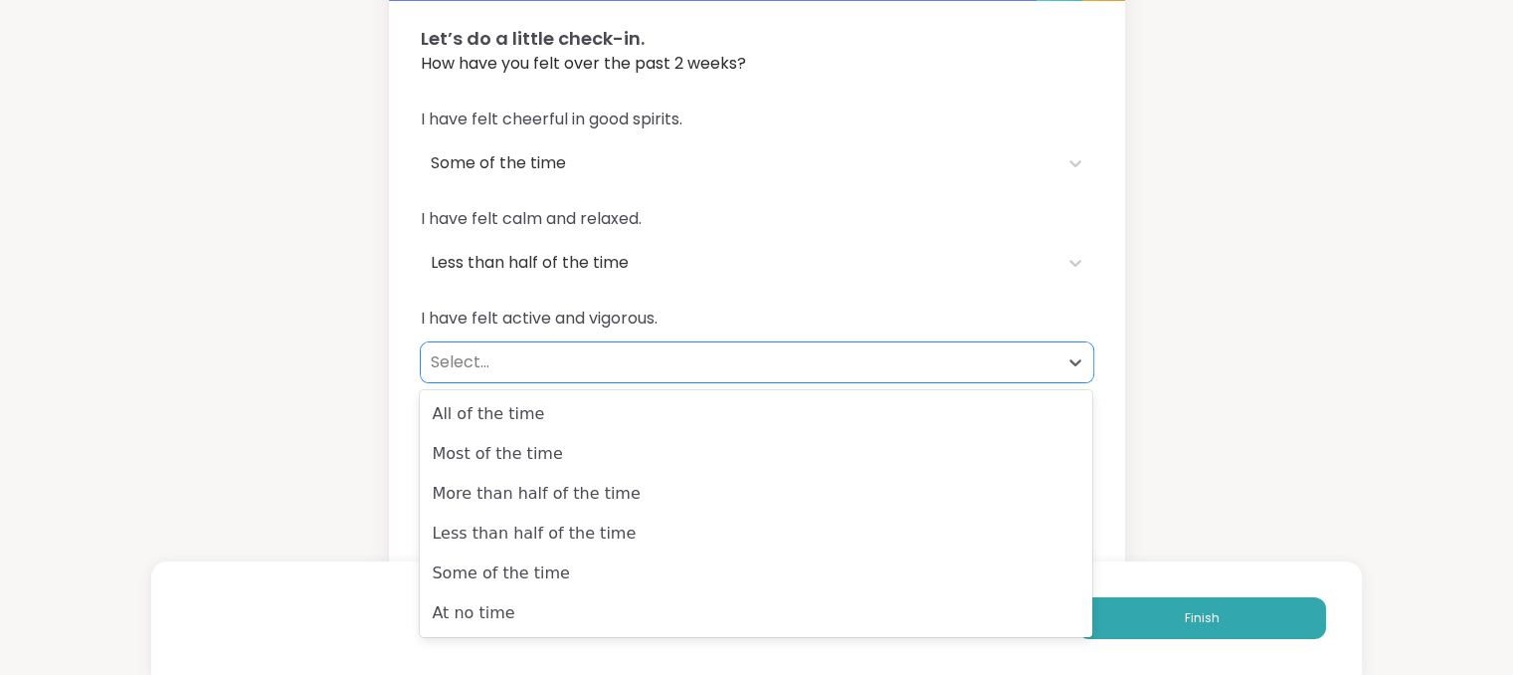
click at [589, 372] on div "Select..." at bounding box center [739, 362] width 617 height 24
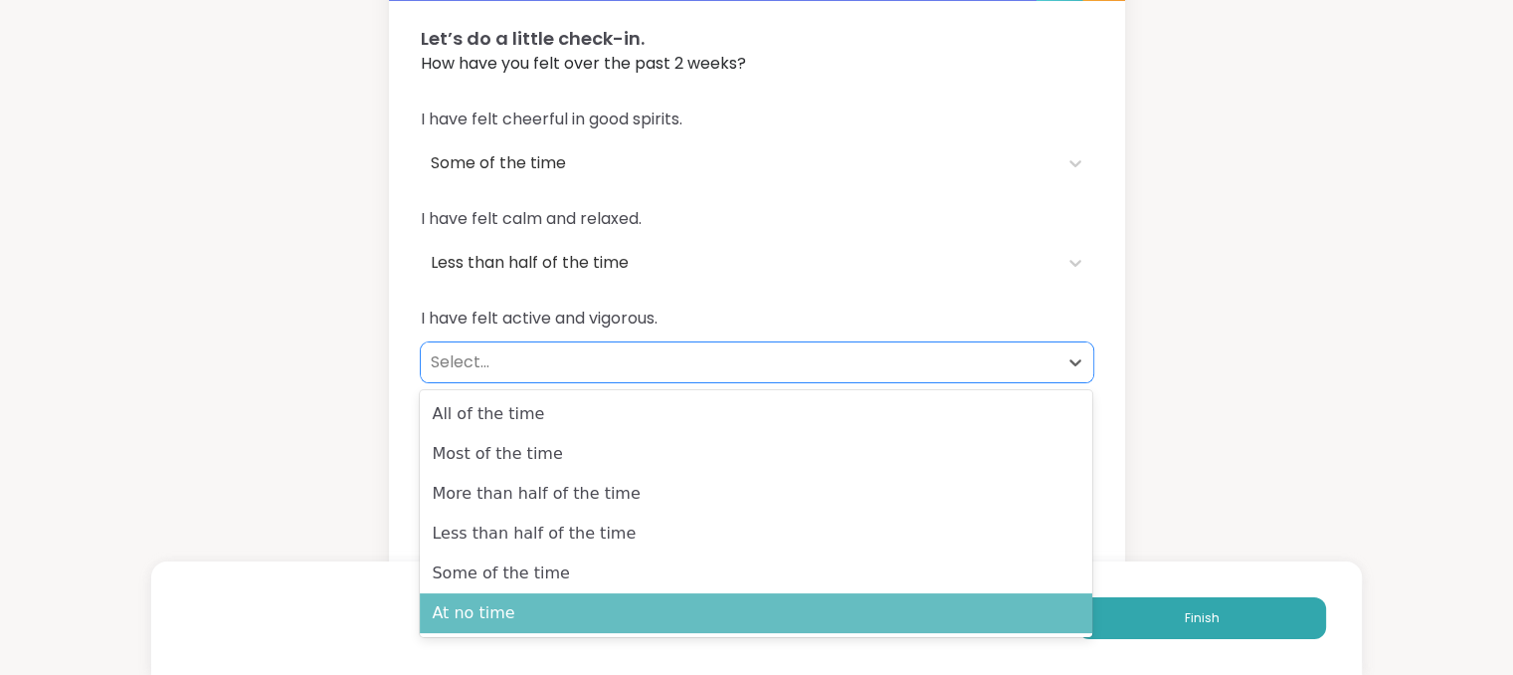
click at [539, 615] on div "At no time" at bounding box center [756, 613] width 673 height 40
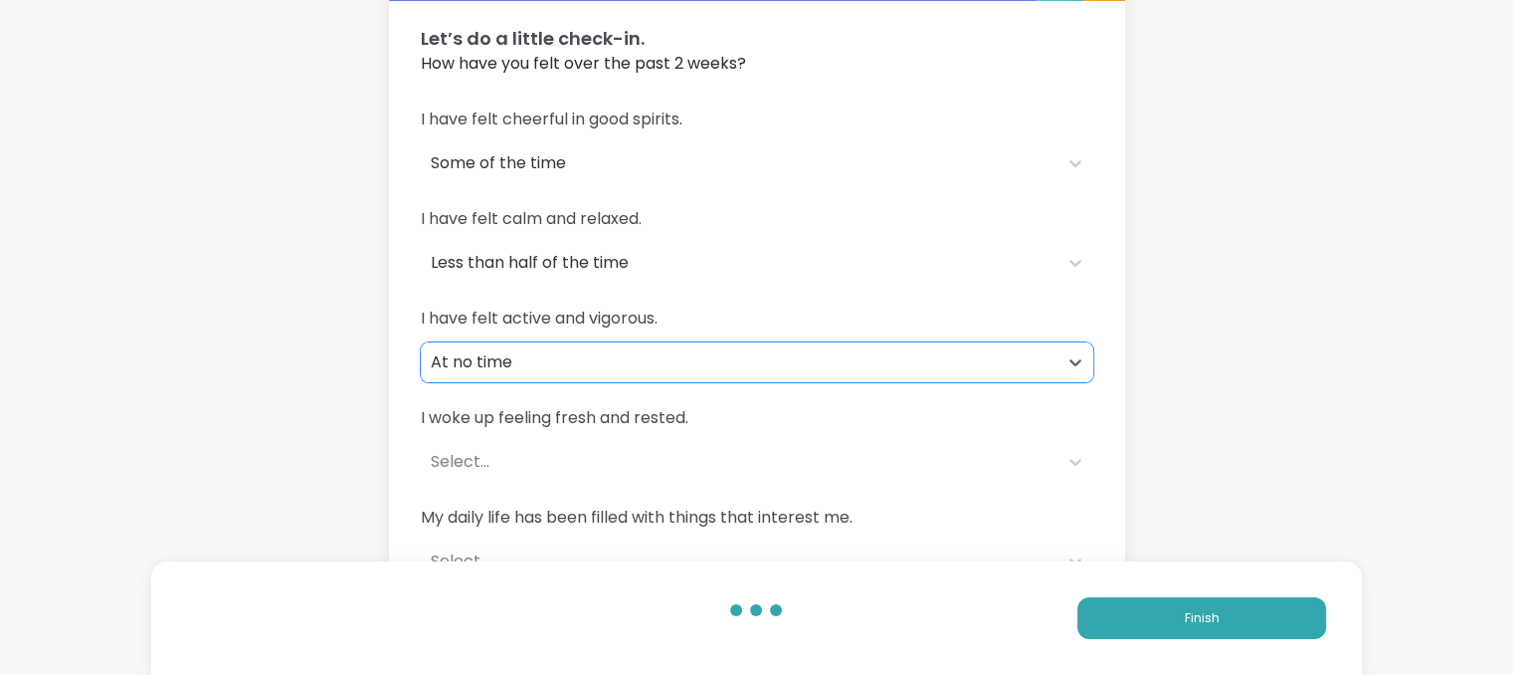
scroll to position [159, 0]
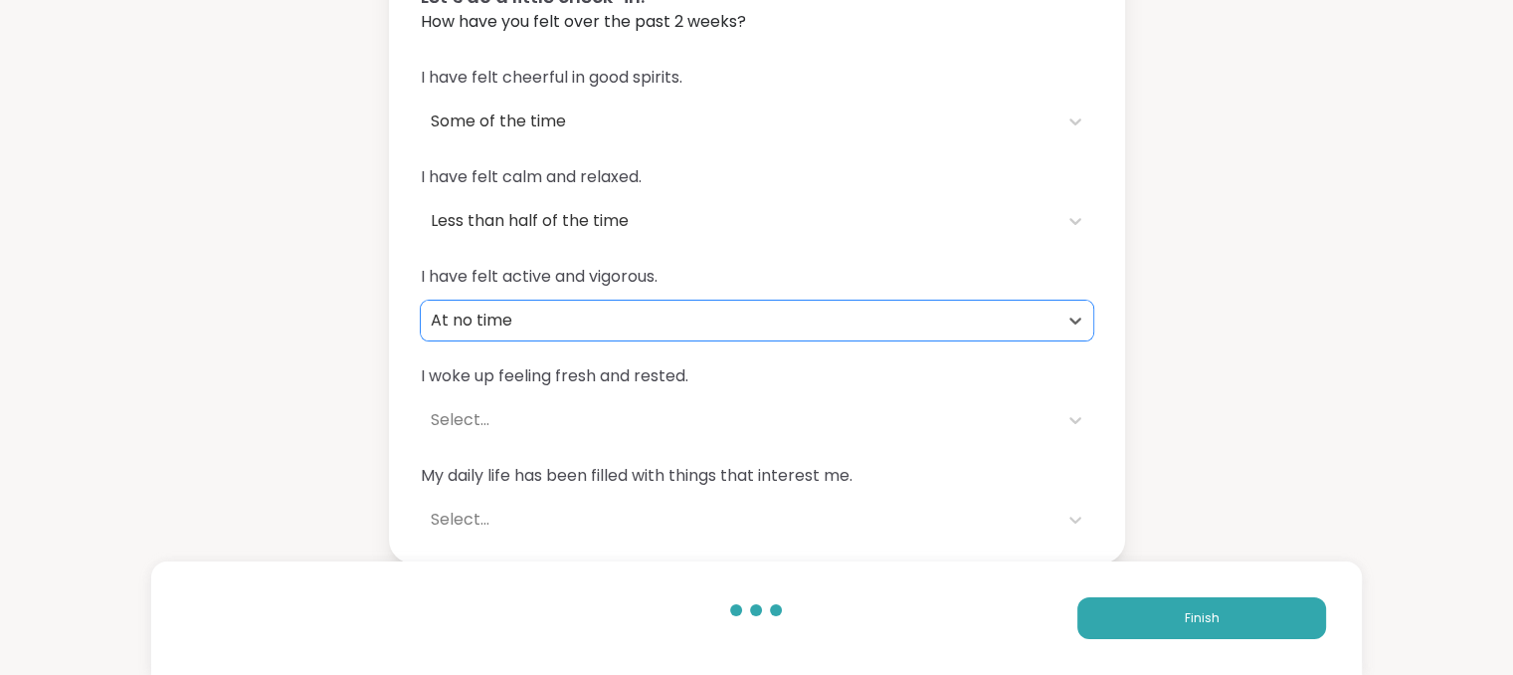
click at [557, 418] on div "Select..." at bounding box center [739, 420] width 617 height 24
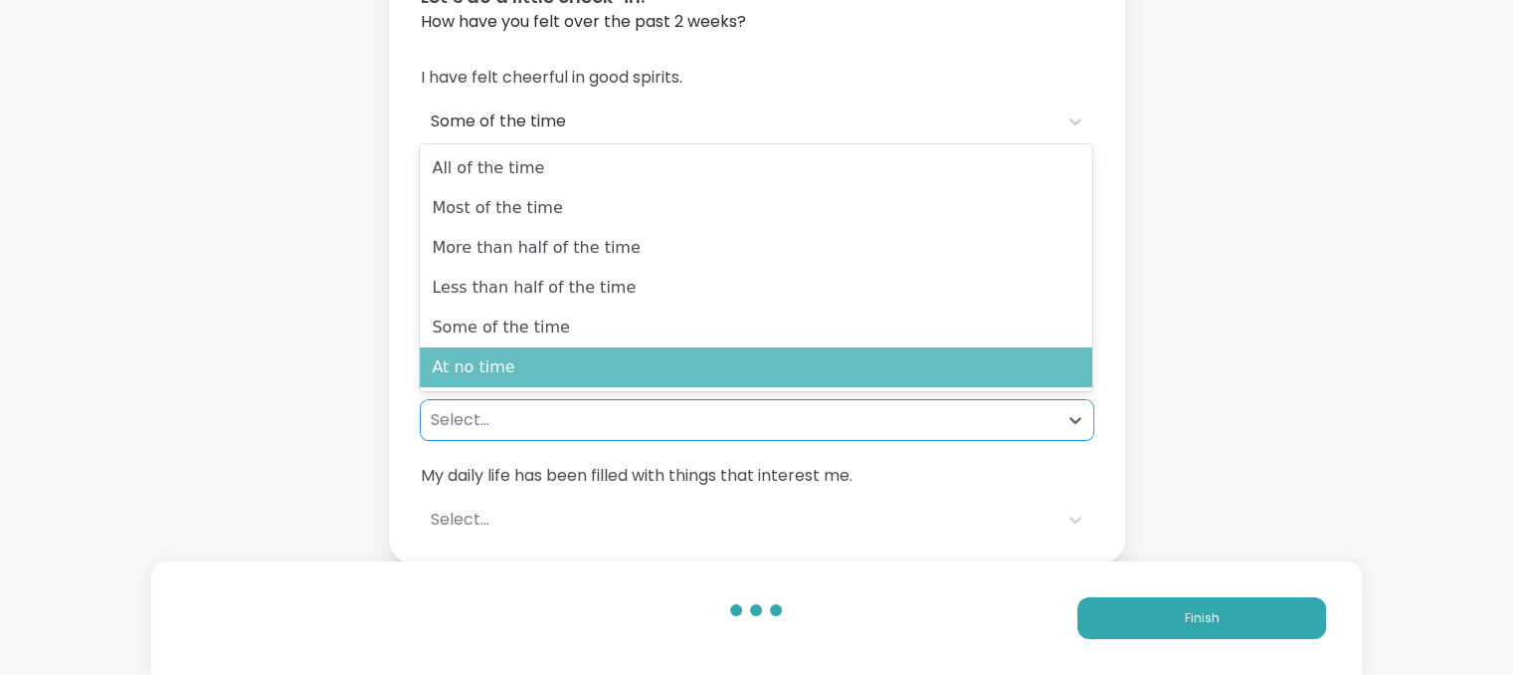
click at [566, 375] on div "At no time" at bounding box center [756, 367] width 673 height 40
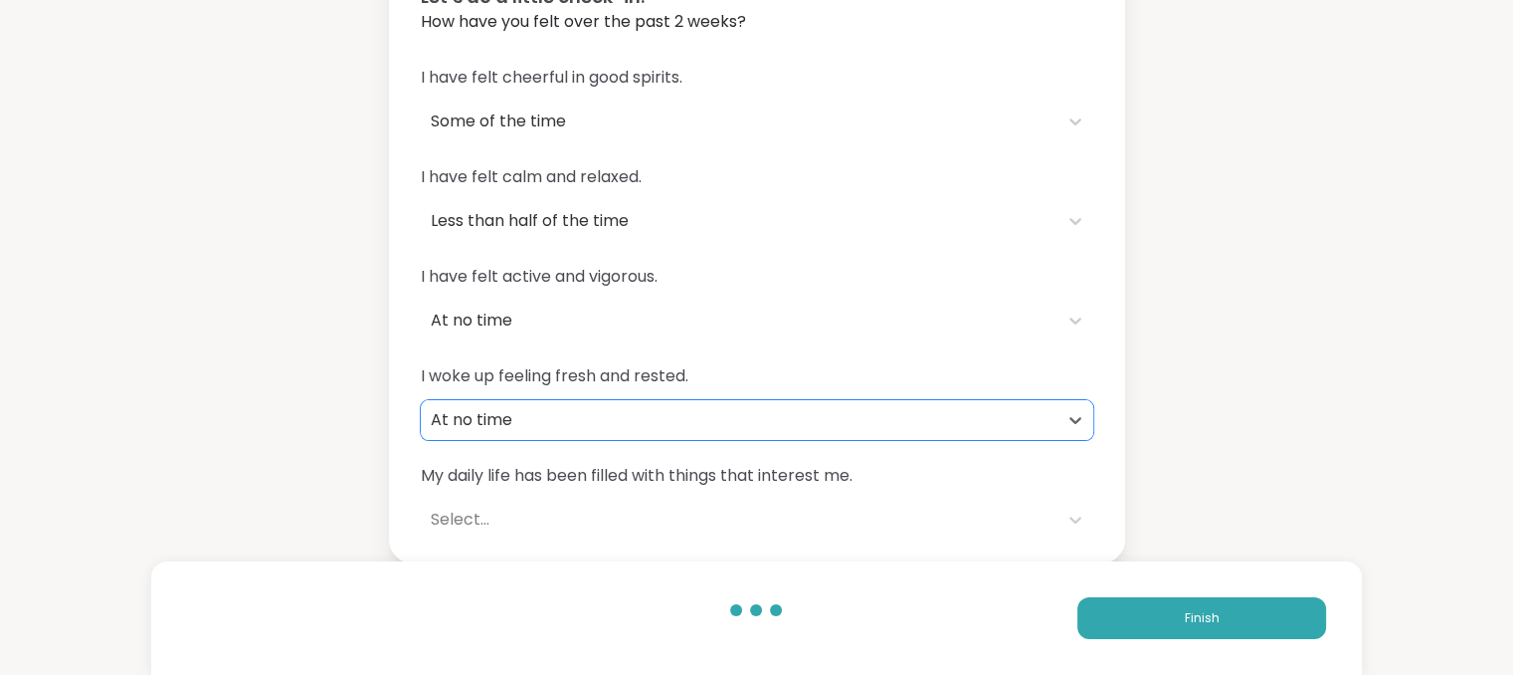
click at [533, 522] on div "Select..." at bounding box center [739, 519] width 617 height 24
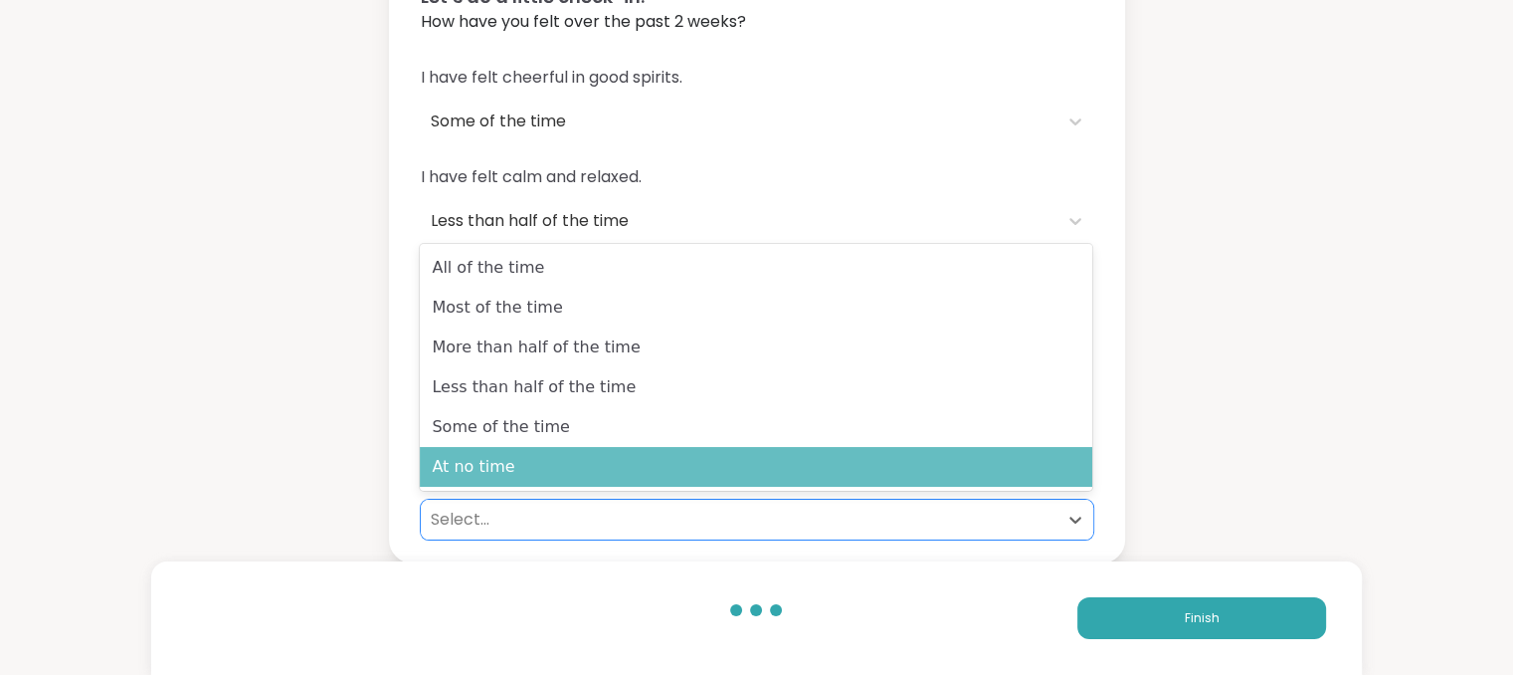
click at [545, 460] on div "At no time" at bounding box center [756, 467] width 673 height 40
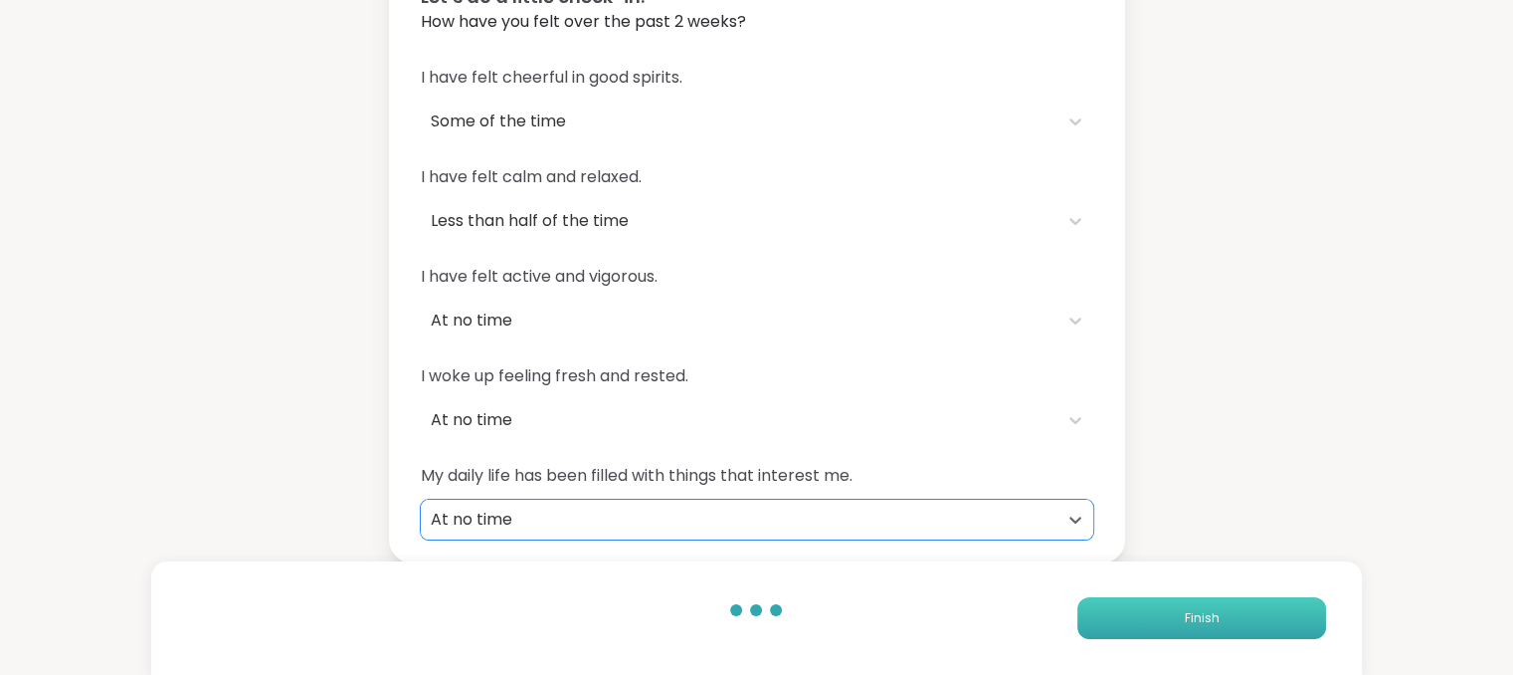
click at [1078, 615] on button "Finish" at bounding box center [1201, 618] width 249 height 42
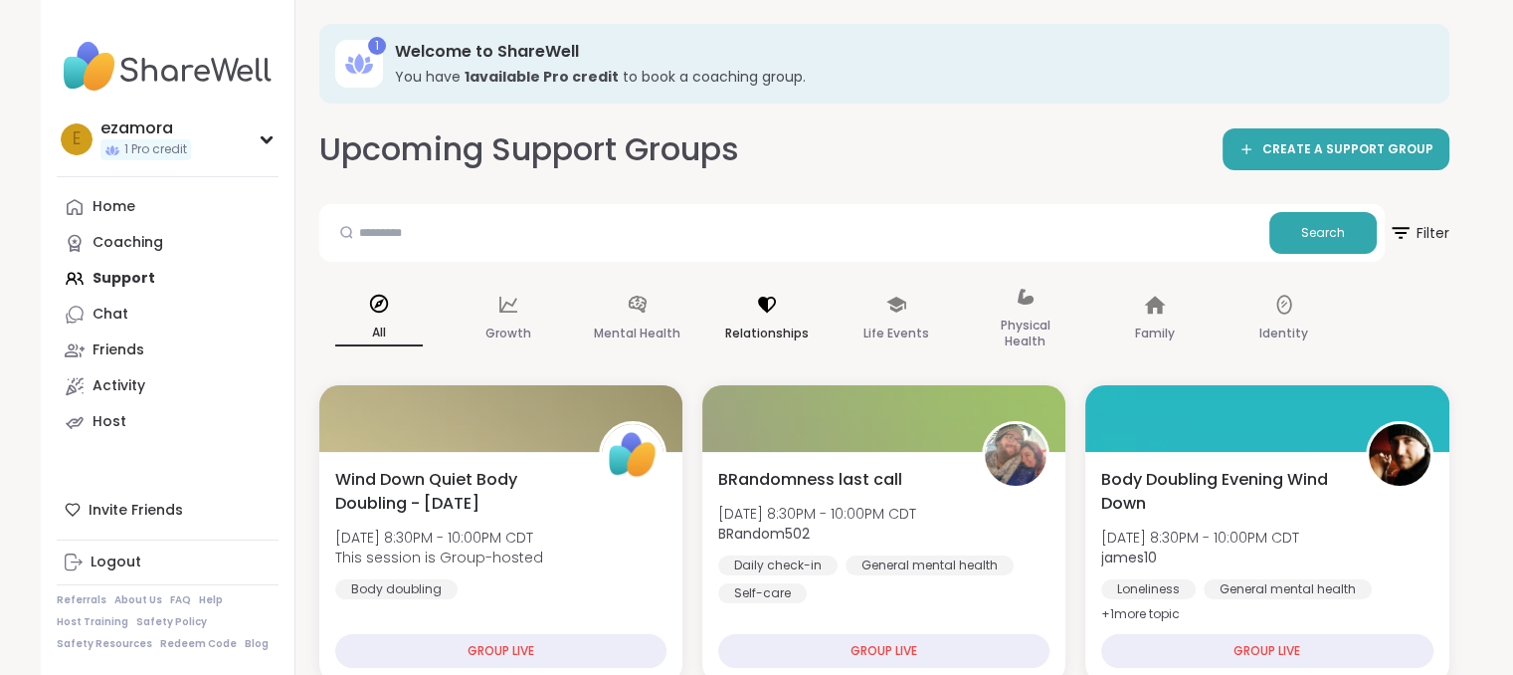
click at [768, 334] on p "Relationships" at bounding box center [767, 333] width 84 height 24
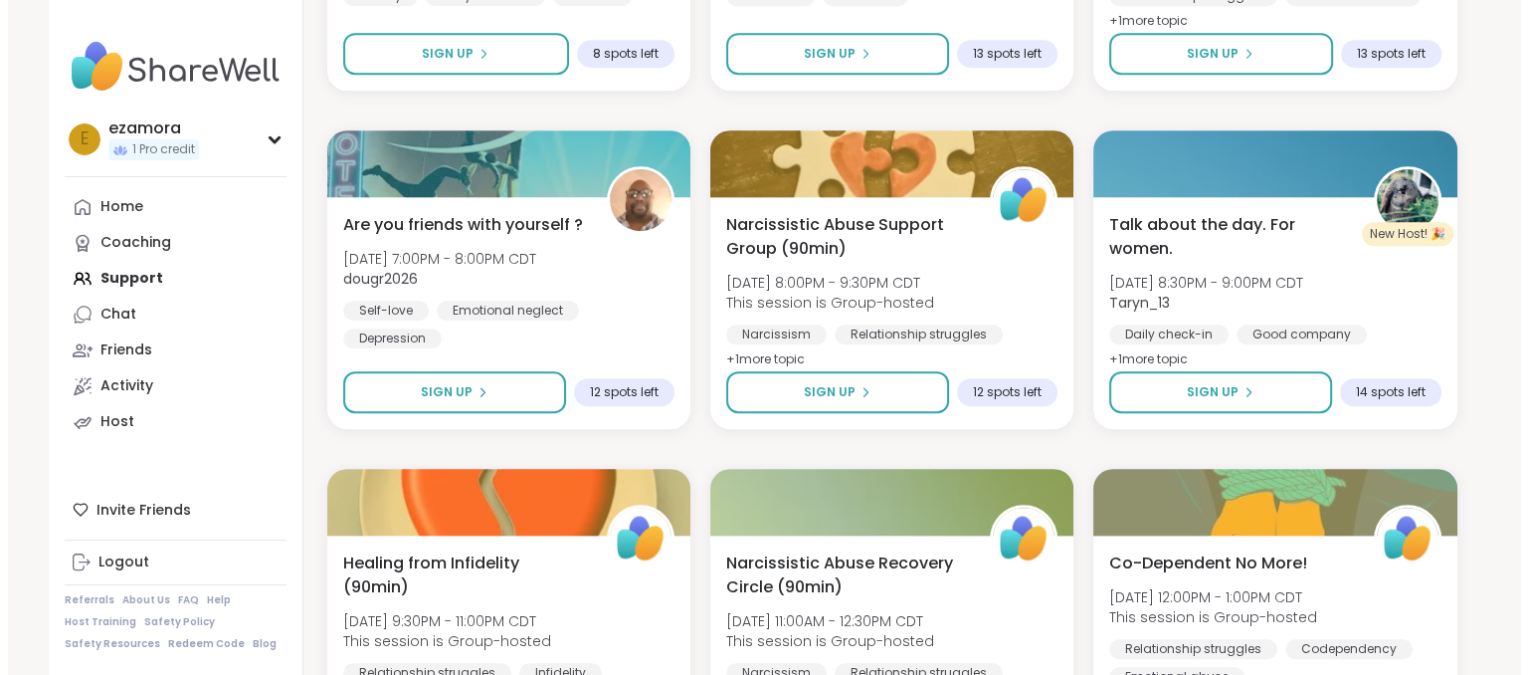
scroll to position [1312, 0]
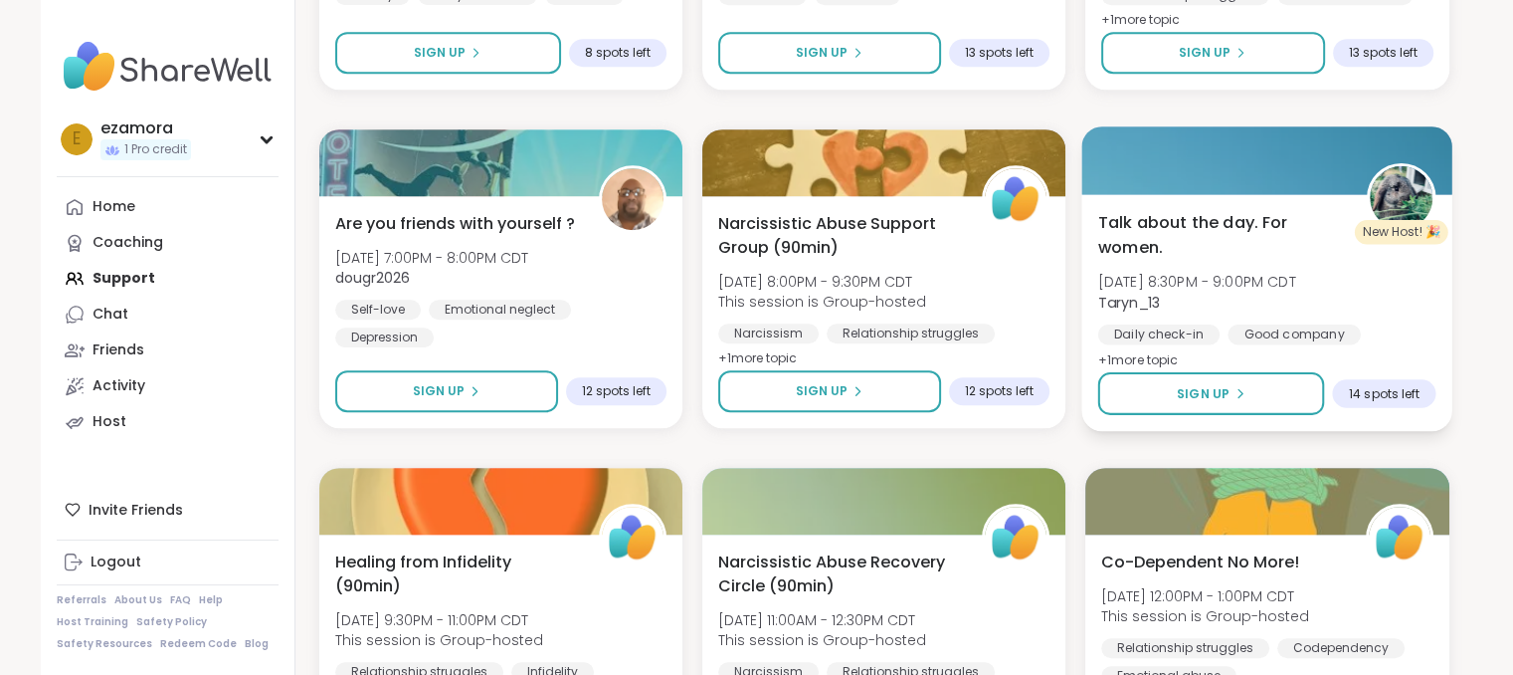
click at [1154, 351] on span "+ 1 more topic" at bounding box center [1138, 359] width 81 height 16
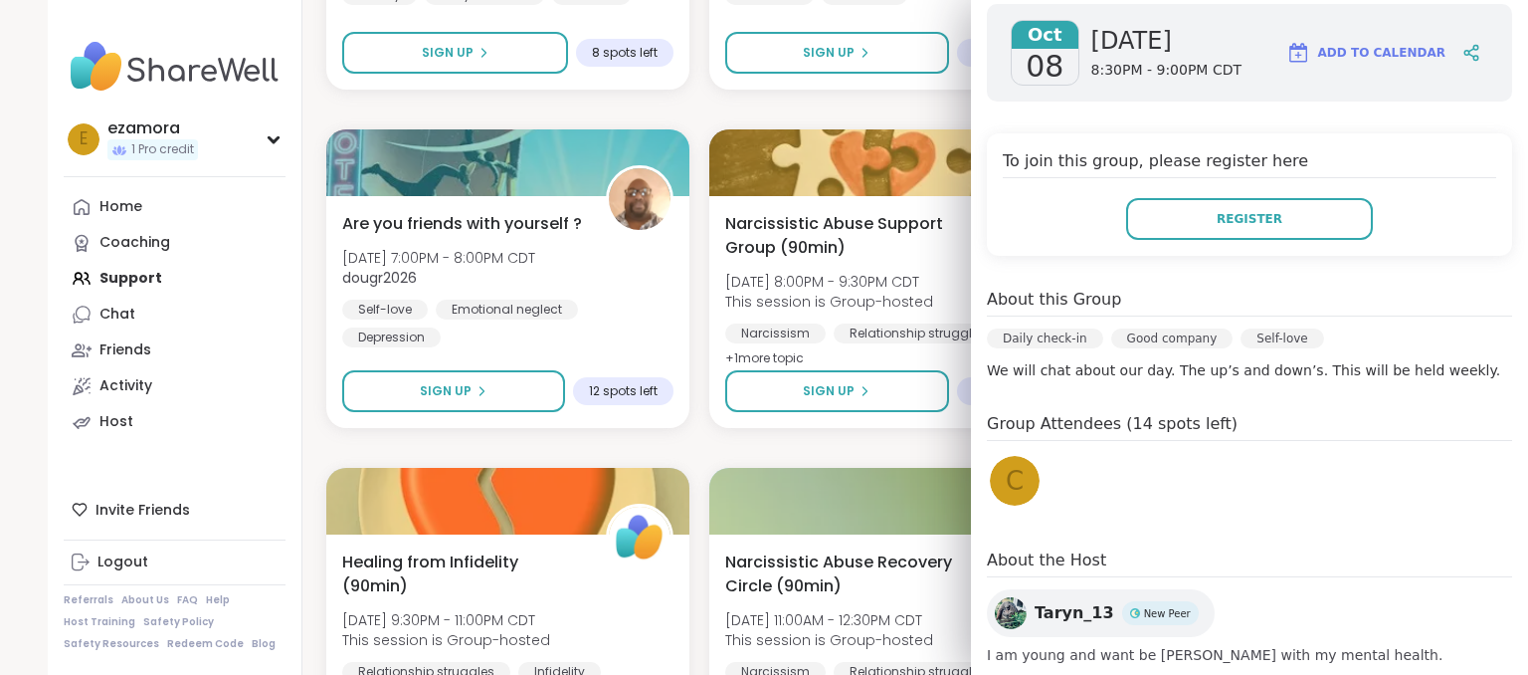
scroll to position [323, 0]
click at [830, 526] on div at bounding box center [891, 499] width 371 height 68
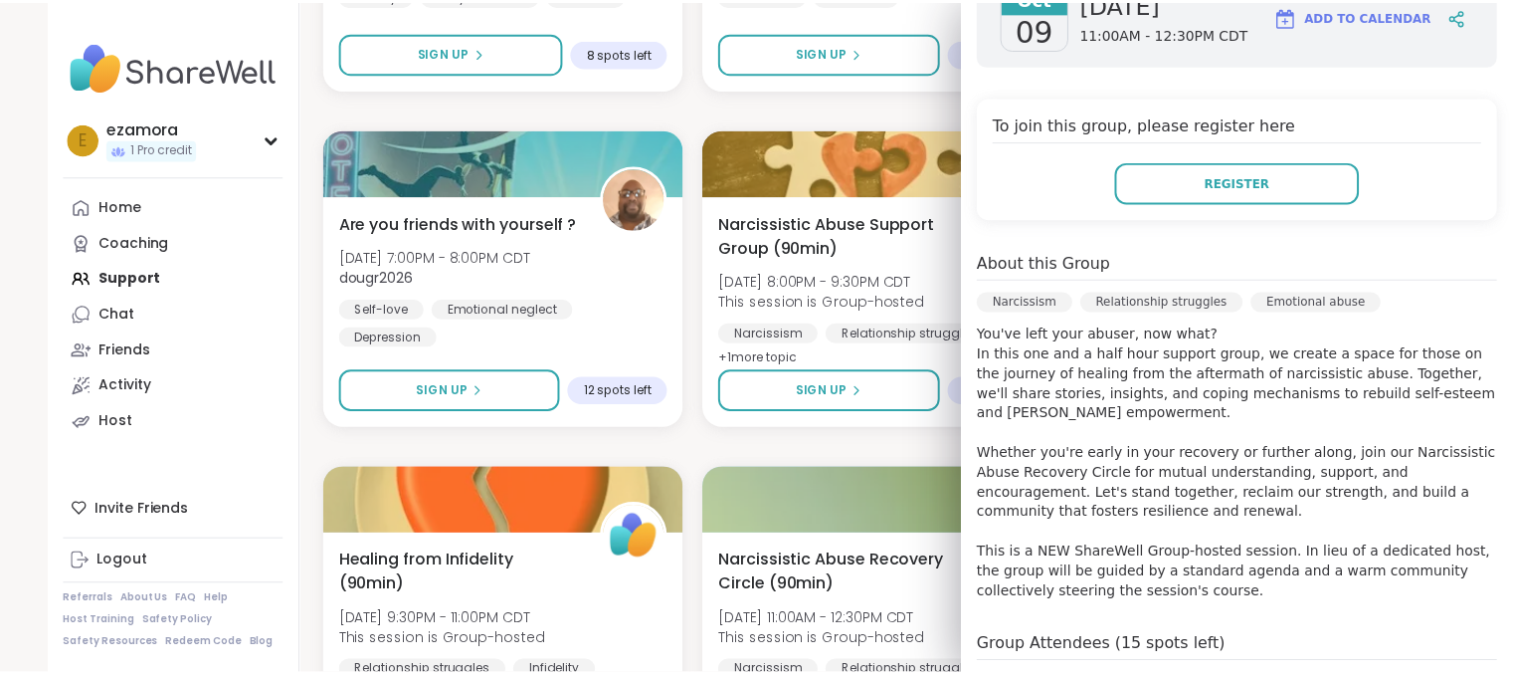
scroll to position [0, 0]
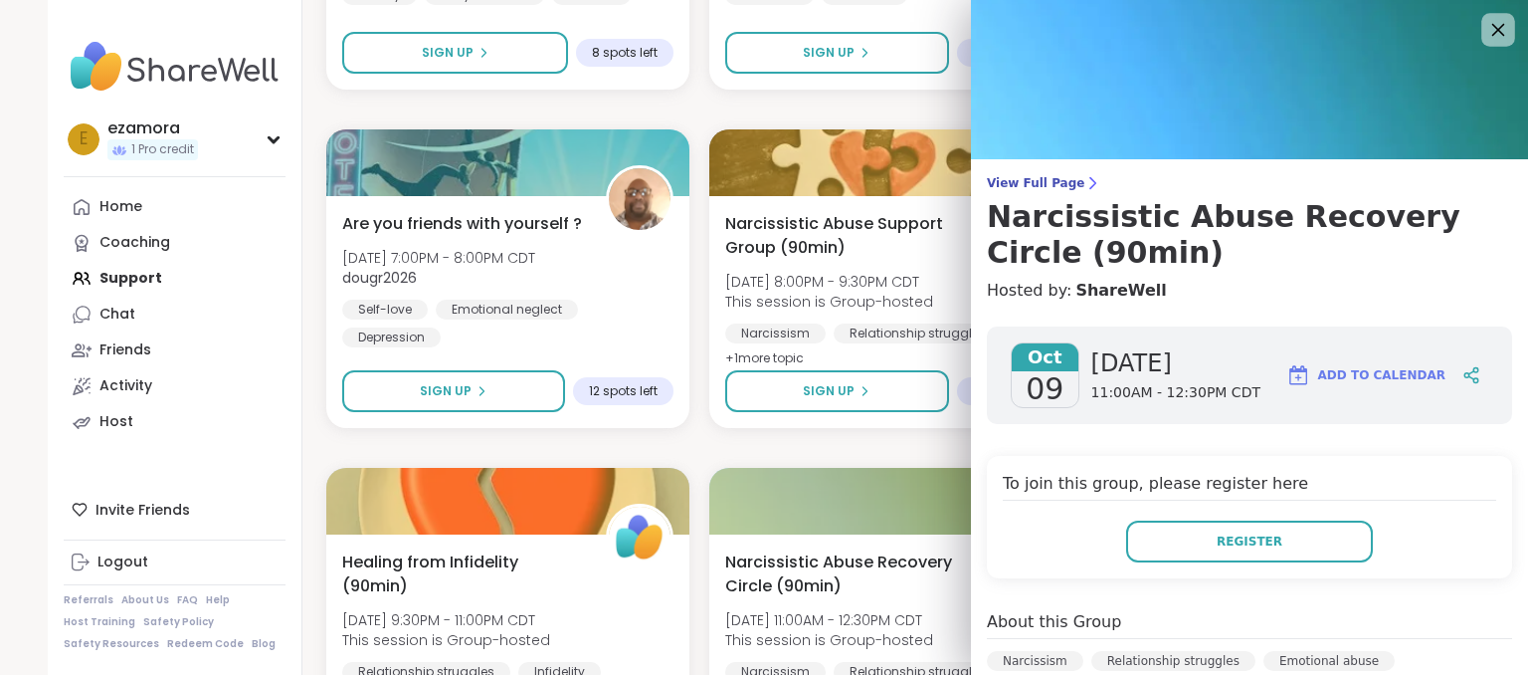
click at [1485, 25] on icon at bounding box center [1497, 29] width 25 height 25
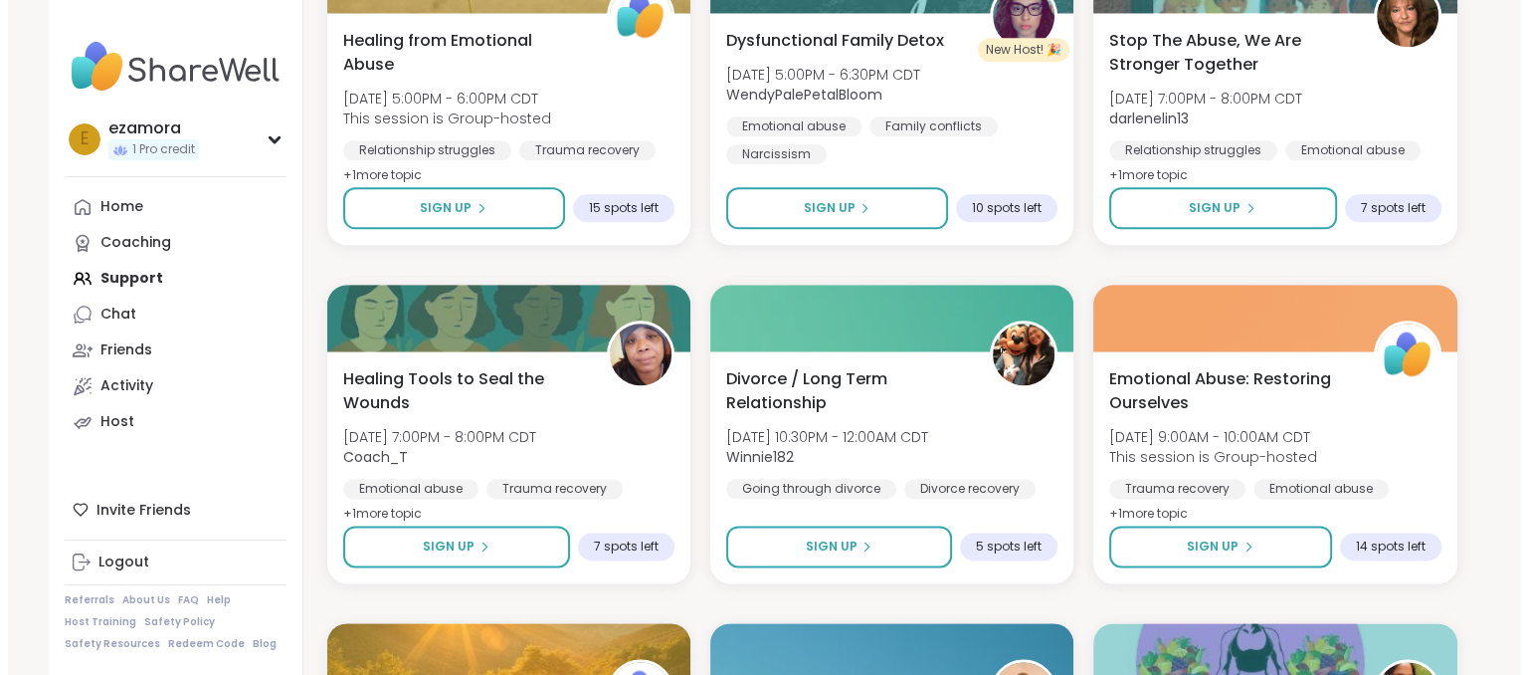
scroll to position [2513, 0]
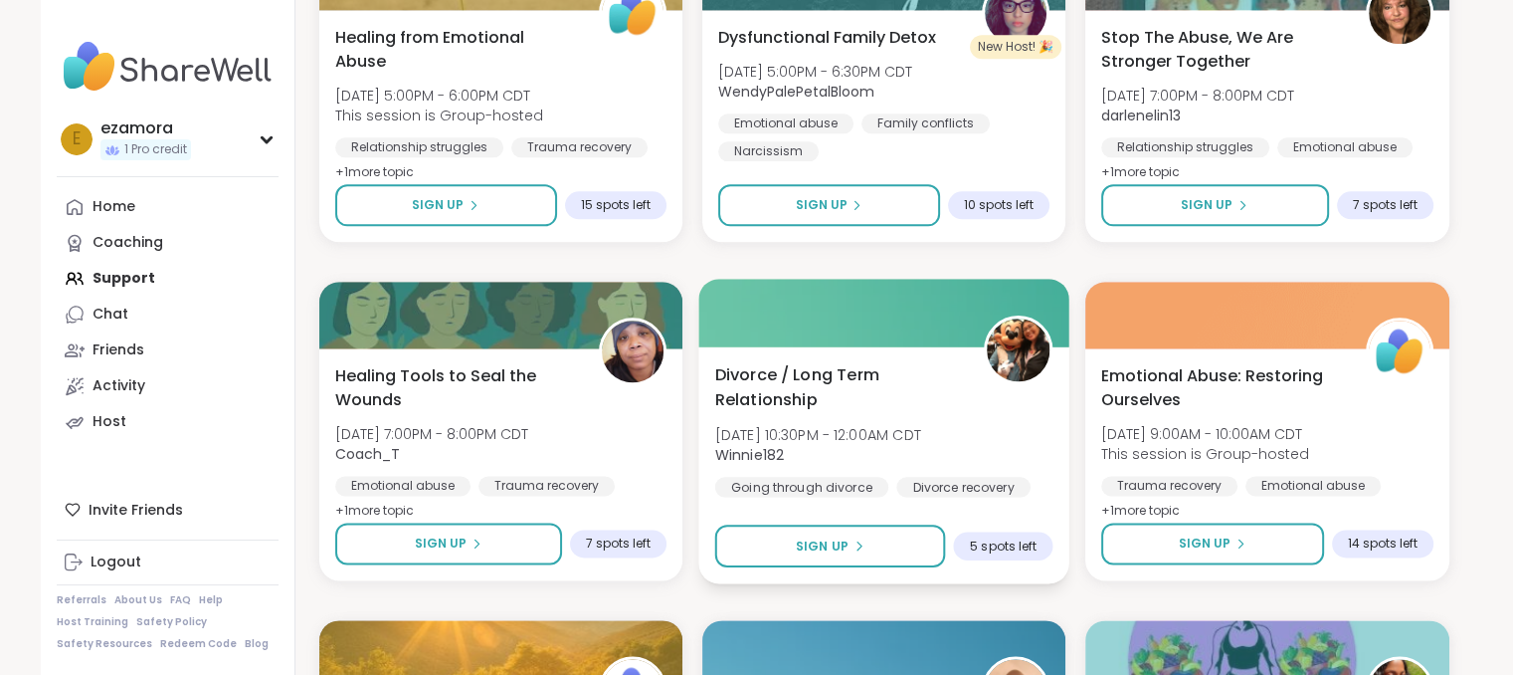
click at [991, 431] on div "Divorce / Long Term Relationship [DATE] 10:30PM - 12:00AM CDT Winnie182 Going t…" at bounding box center [883, 429] width 338 height 134
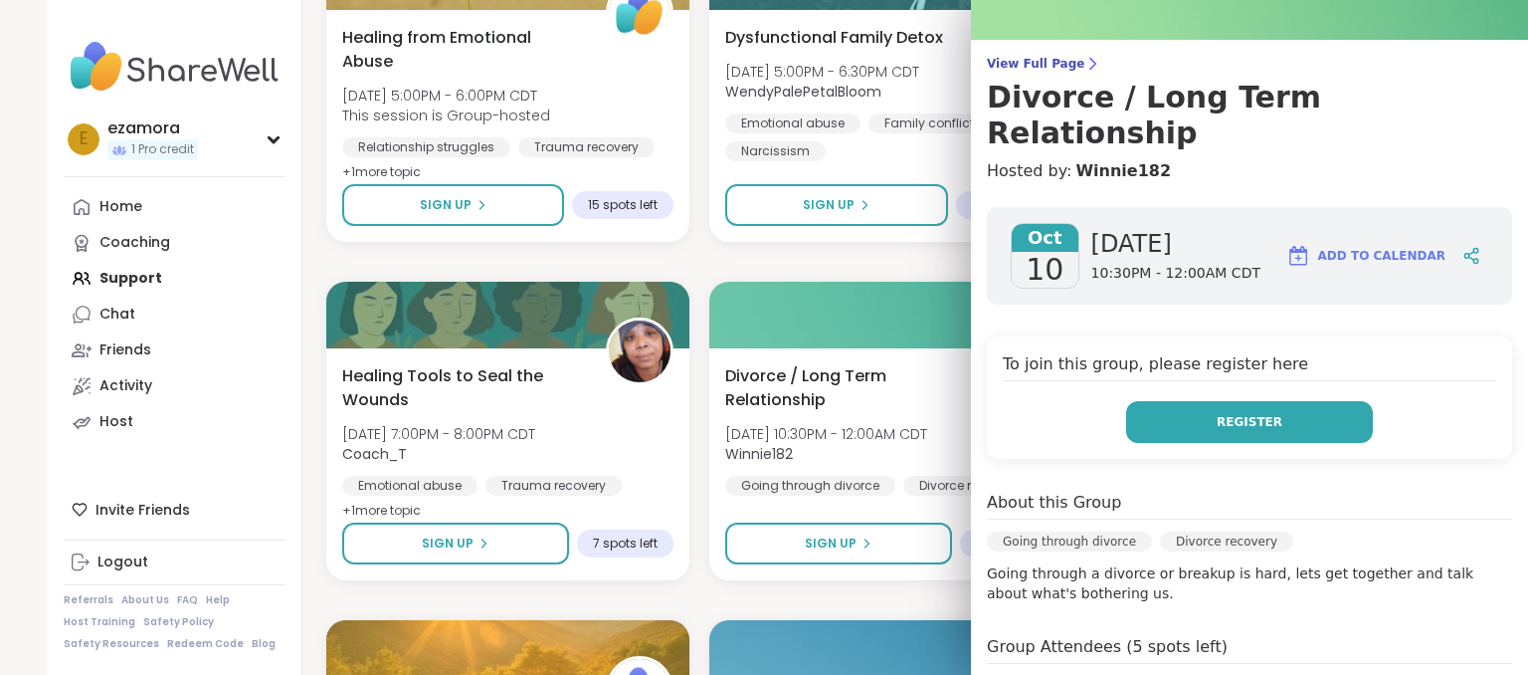
scroll to position [115, 0]
